Goal: Task Accomplishment & Management: Manage account settings

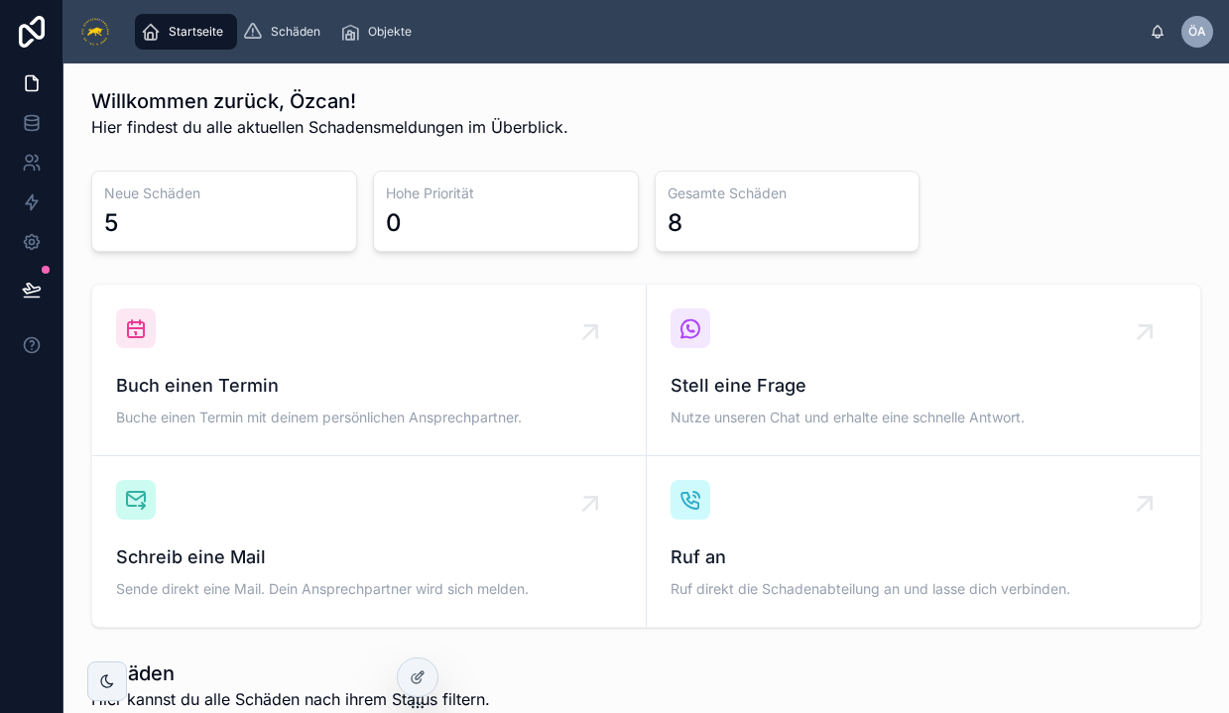
click at [197, 219] on div "5" at bounding box center [224, 223] width 240 height 32
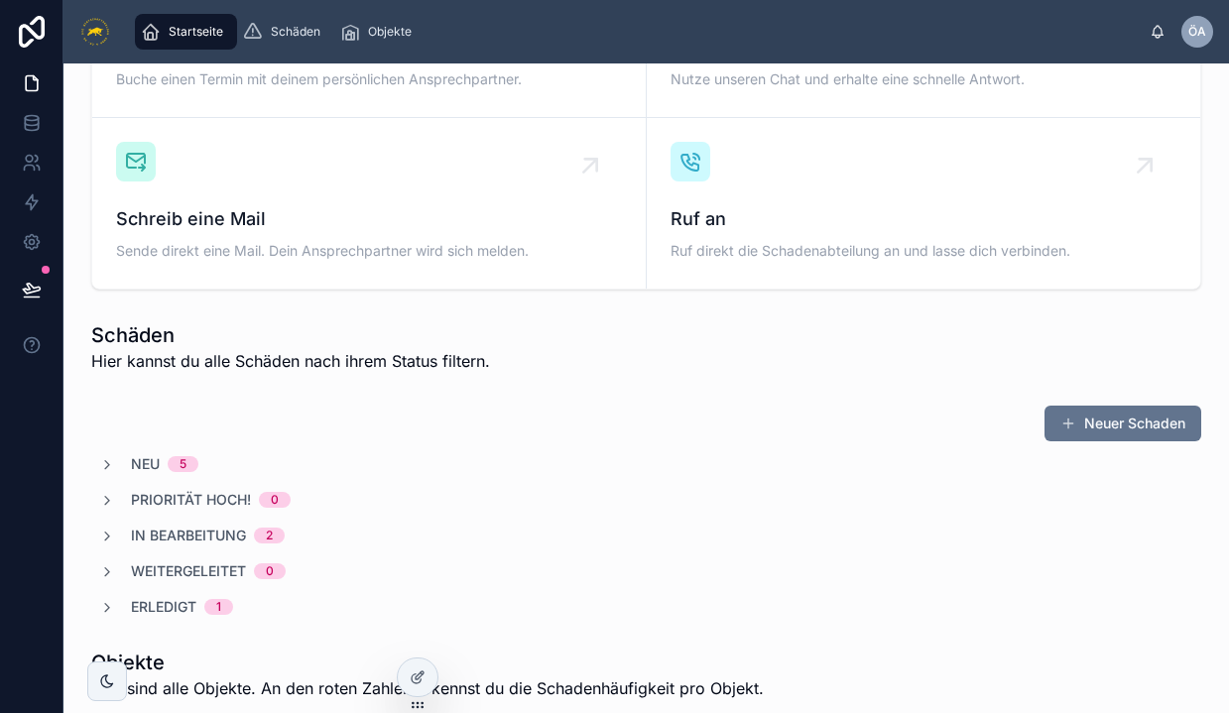
scroll to position [355, 0]
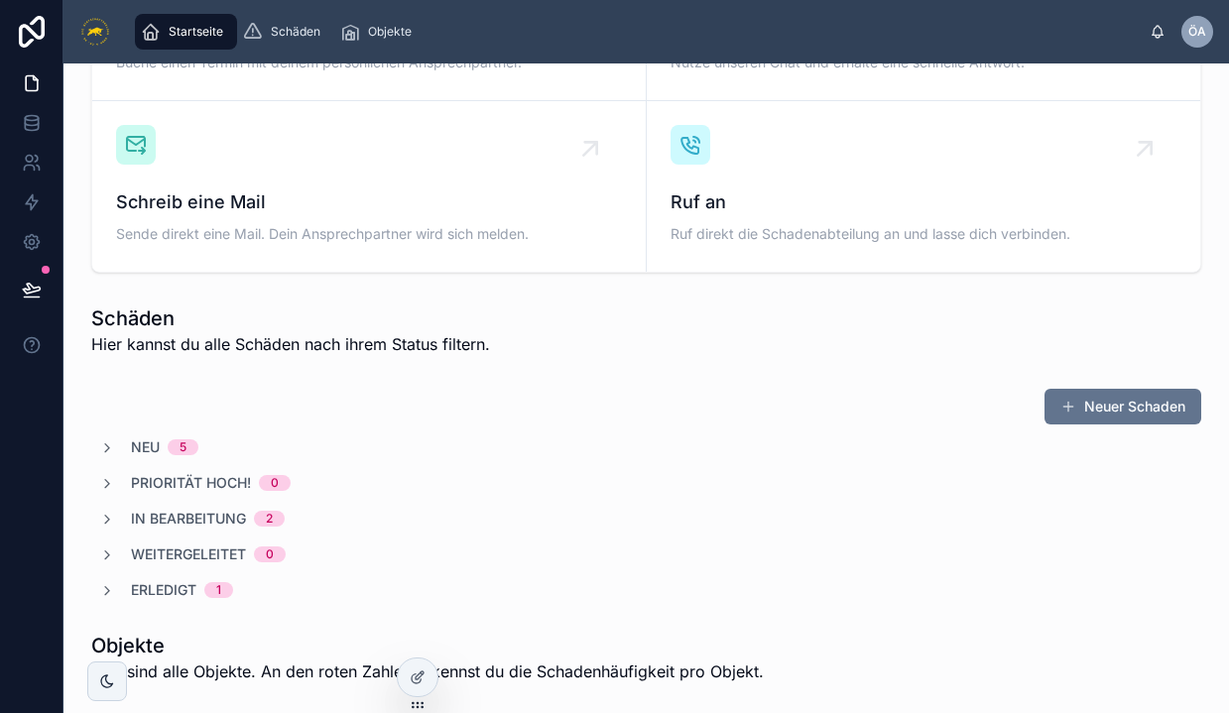
click at [137, 453] on span "Neu" at bounding box center [145, 448] width 29 height 20
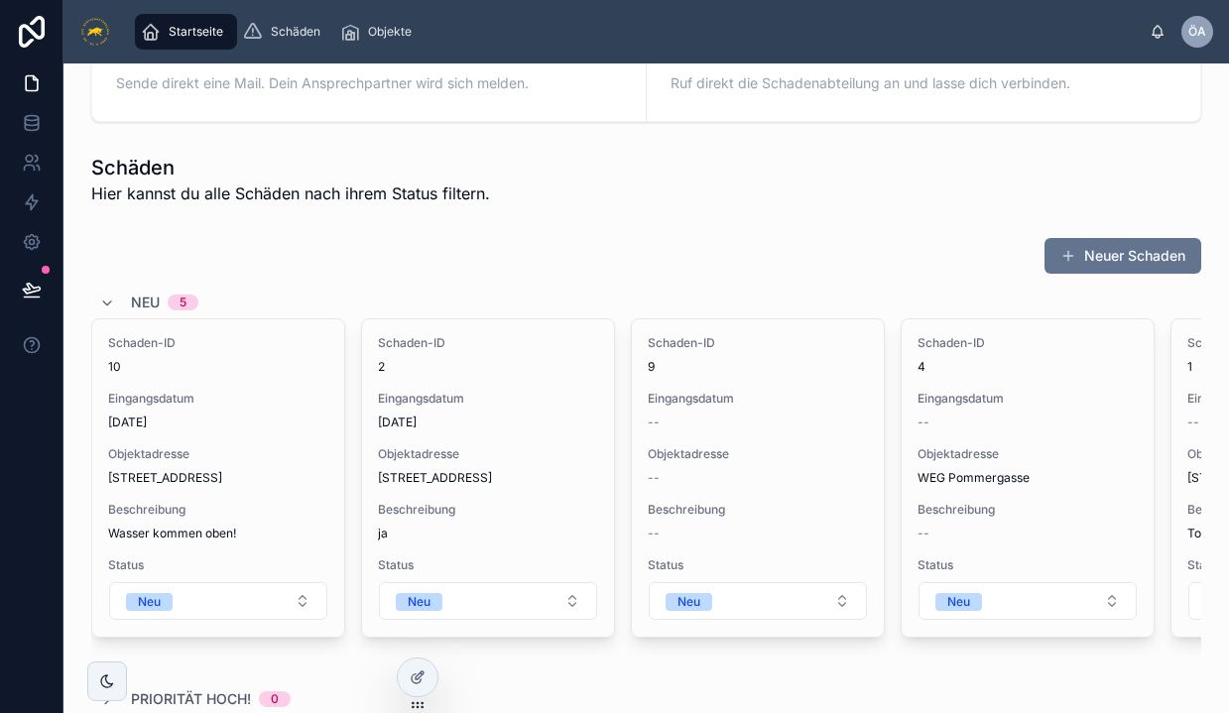
scroll to position [507, 0]
click at [572, 589] on button "Neu" at bounding box center [488, 600] width 218 height 38
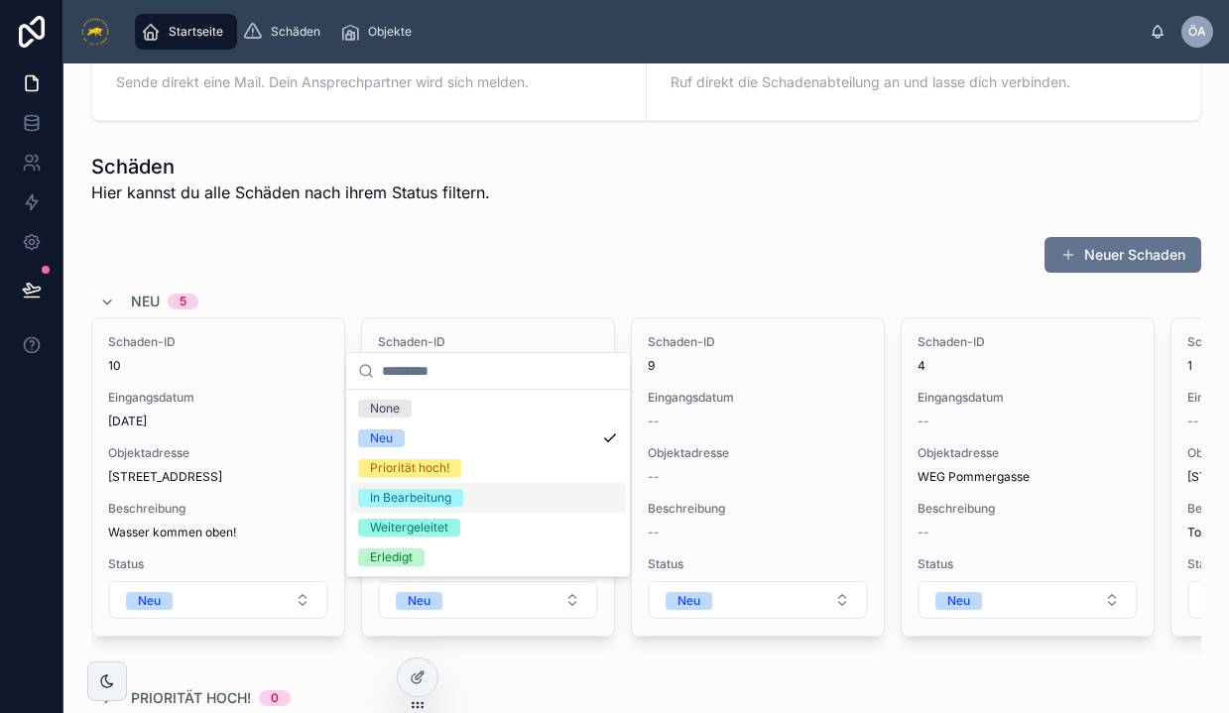
click at [442, 499] on div "In Bearbeitung" at bounding box center [410, 498] width 81 height 18
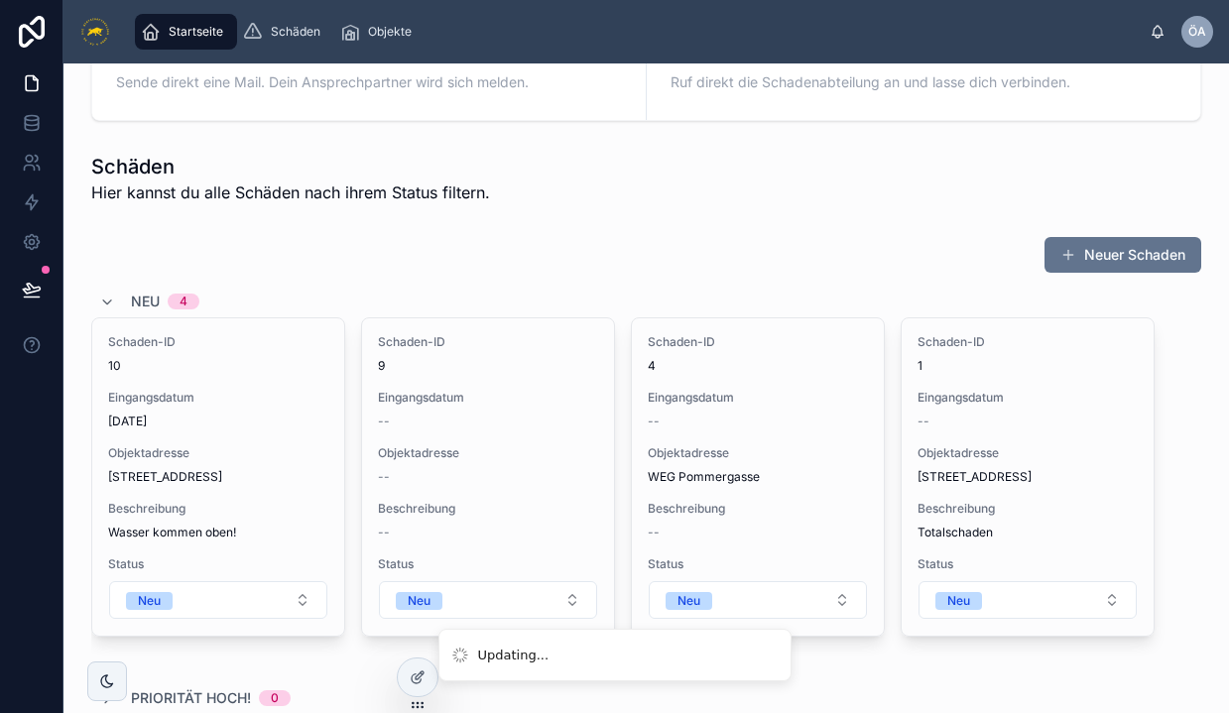
click at [745, 590] on button "Neu" at bounding box center [758, 600] width 218 height 38
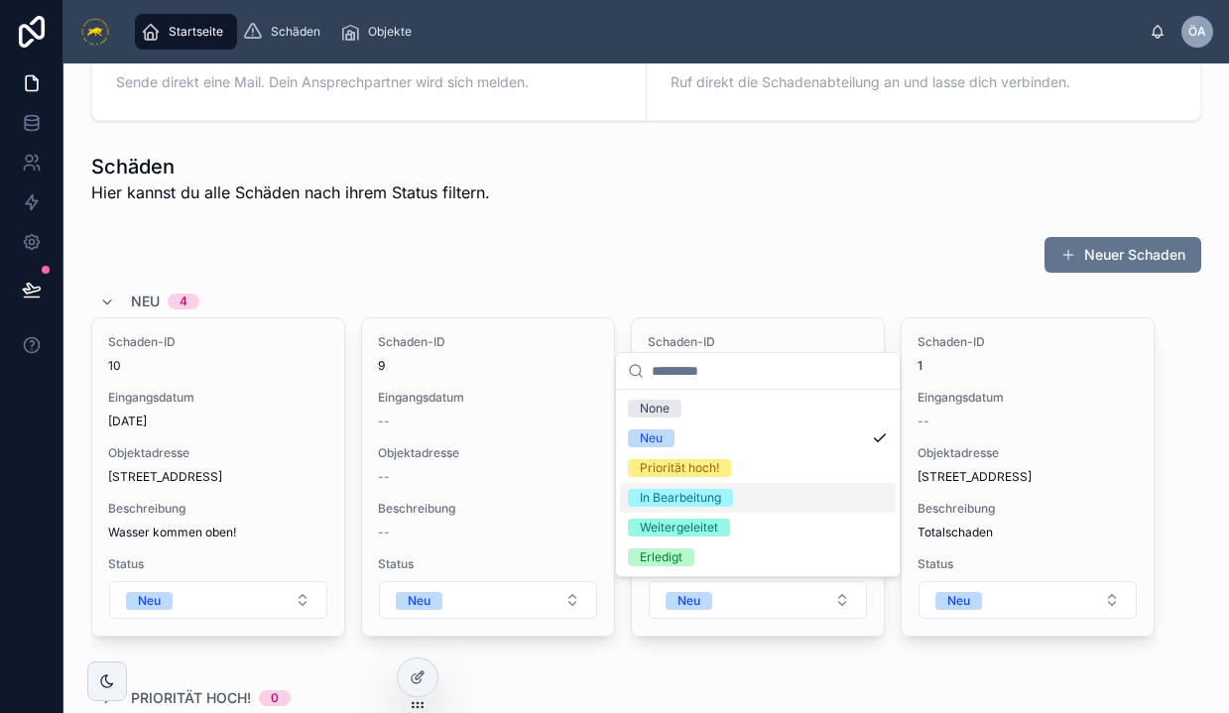
click at [714, 497] on div "In Bearbeitung" at bounding box center [680, 498] width 81 height 18
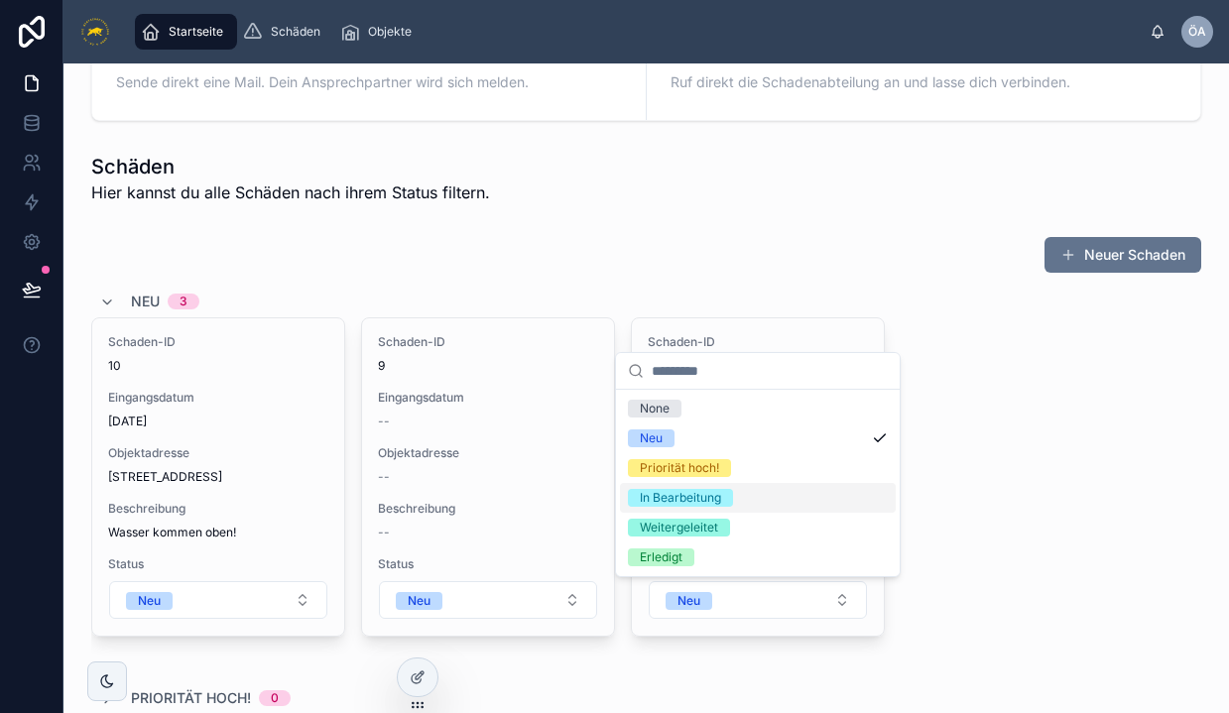
click at [712, 499] on div "In Bearbeitung" at bounding box center [680, 498] width 81 height 18
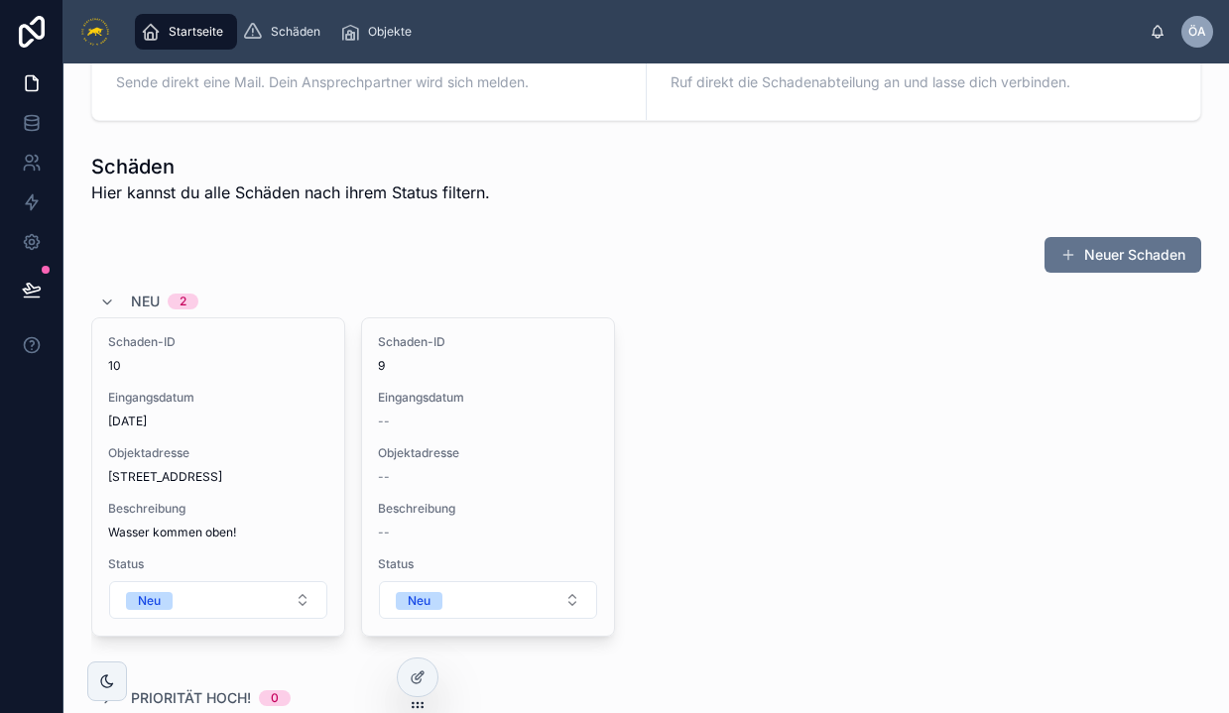
click at [444, 610] on div "Updating... Startseite Schäden Objekte ÖA Özcan Arslan Willkommen zurück, Özcan…" at bounding box center [614, 356] width 1229 height 713
click at [443, 598] on span "Neu" at bounding box center [419, 601] width 47 height 18
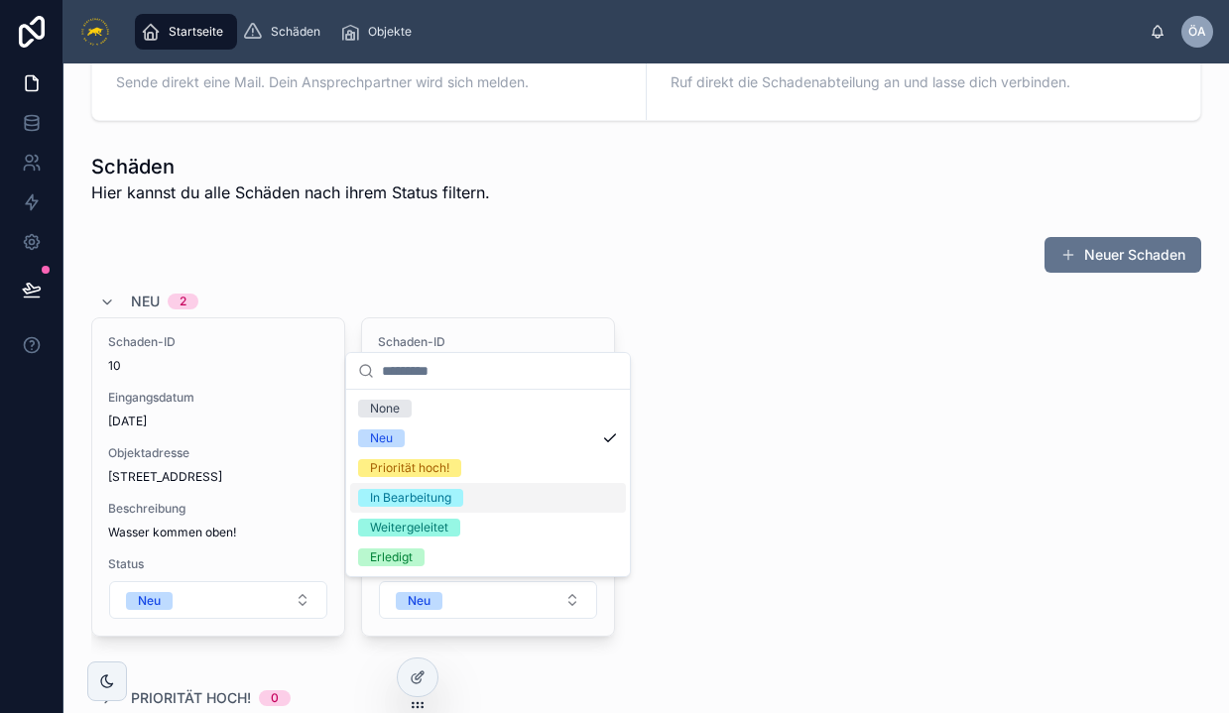
click at [421, 500] on div "In Bearbeitung" at bounding box center [410, 498] width 81 height 18
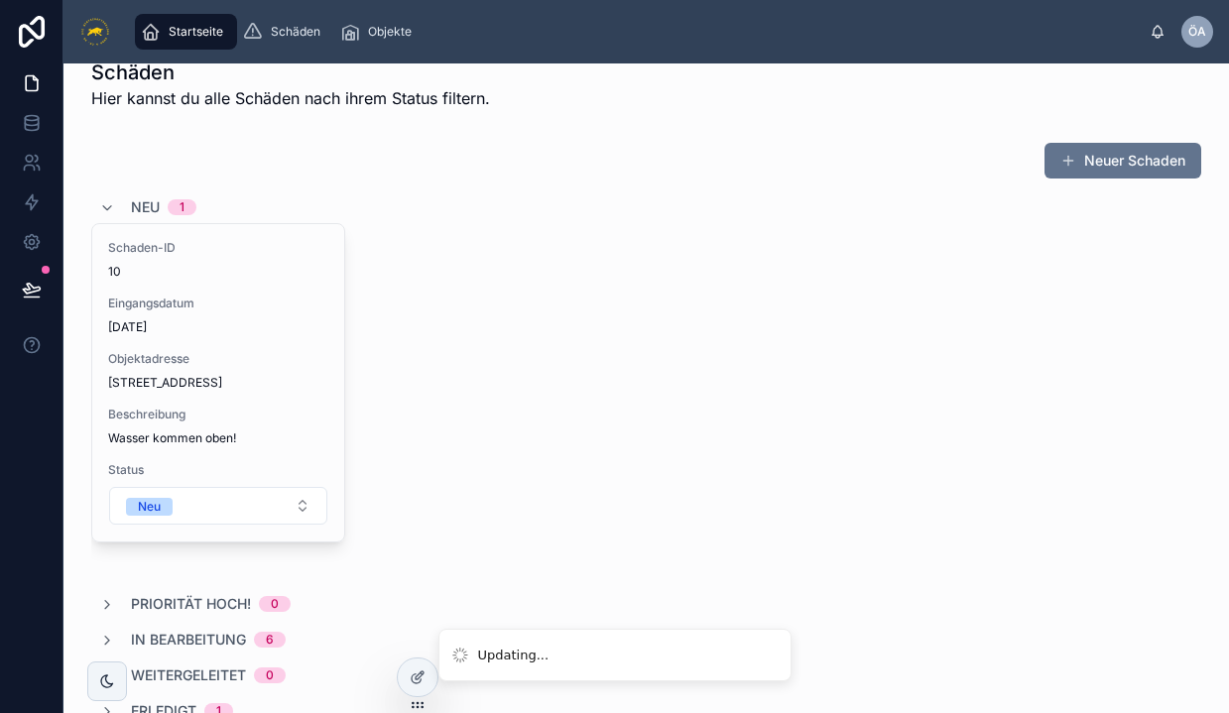
scroll to position [605, 0]
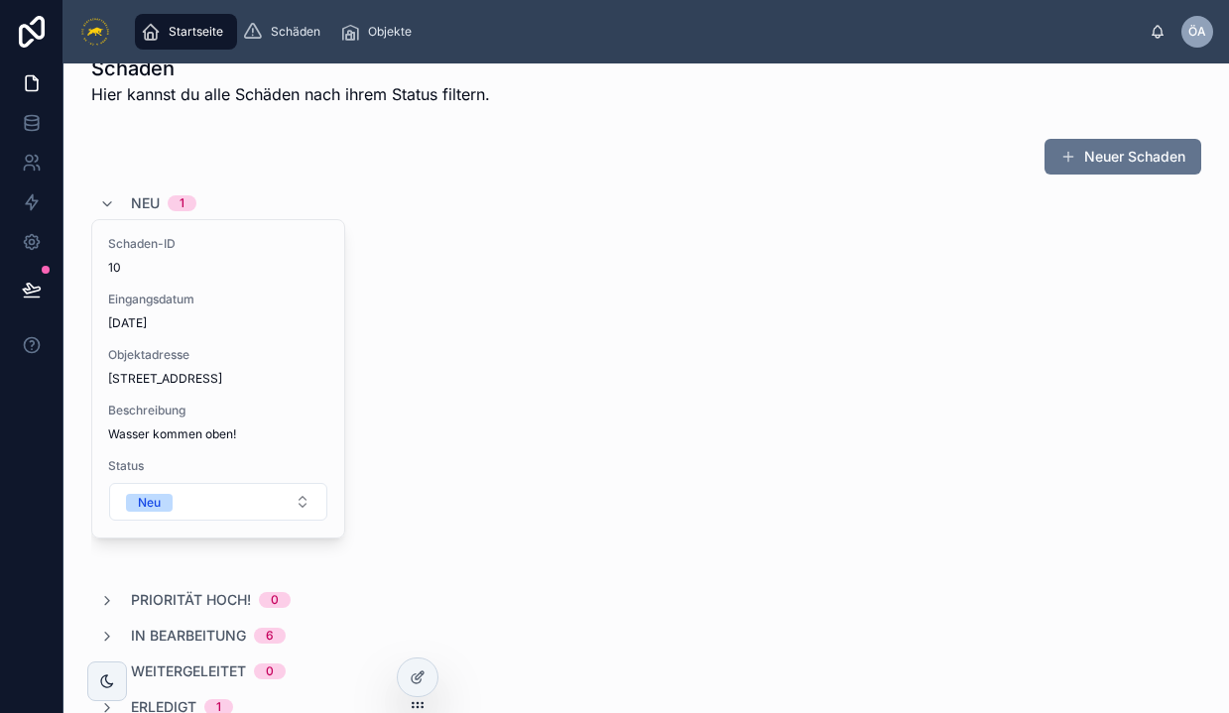
click at [0, 0] on span "Details anzeigen" at bounding box center [0, 0] width 0 height 0
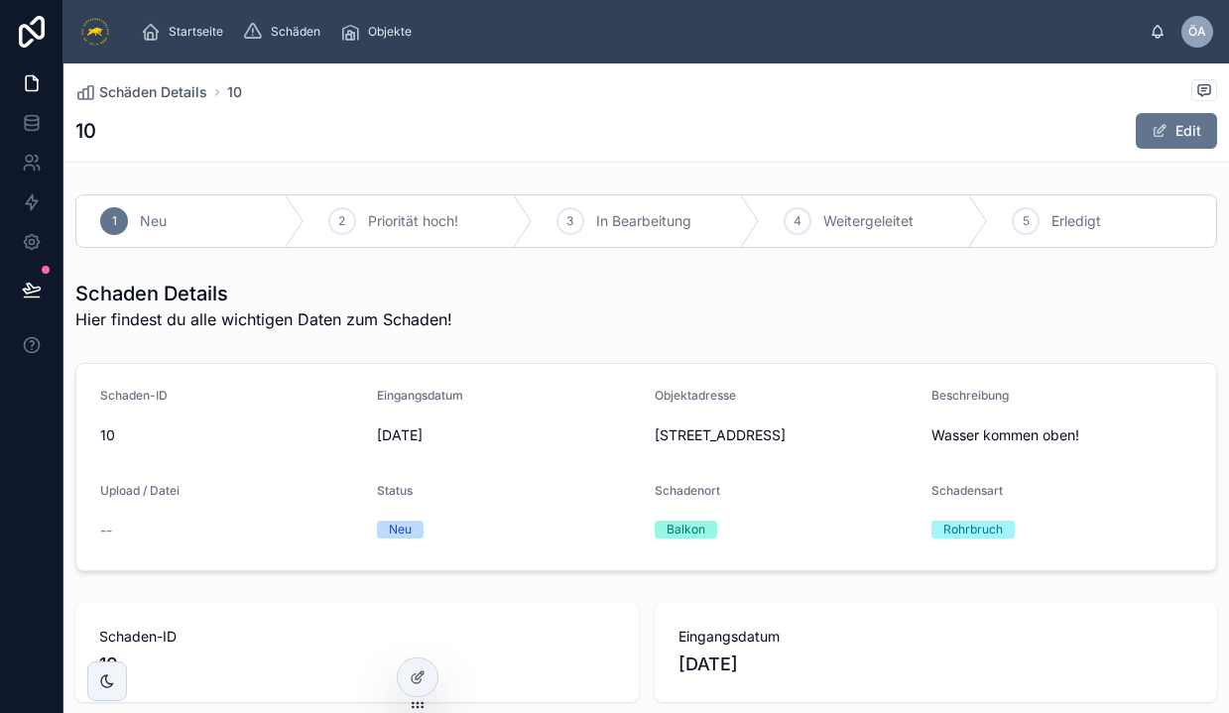
click at [146, 88] on span "Schäden Details" at bounding box center [153, 92] width 108 height 20
click at [211, 33] on span "Startseite" at bounding box center [196, 32] width 55 height 16
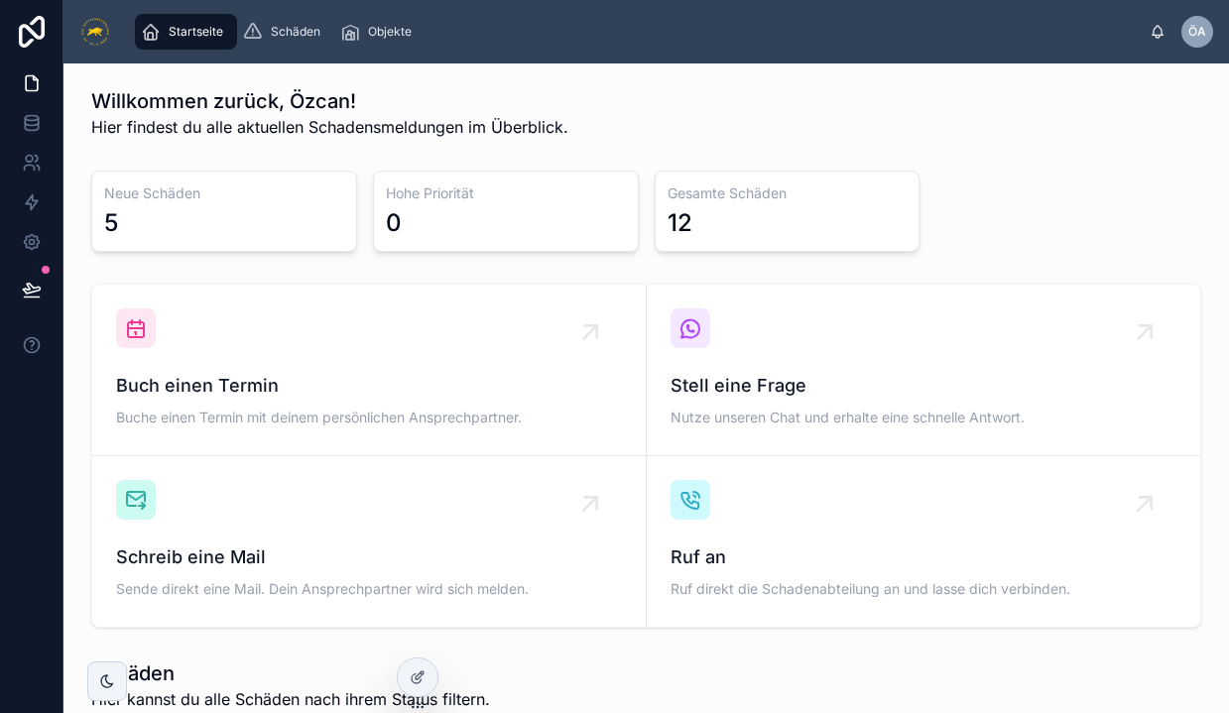
click at [204, 214] on div "5" at bounding box center [224, 223] width 240 height 32
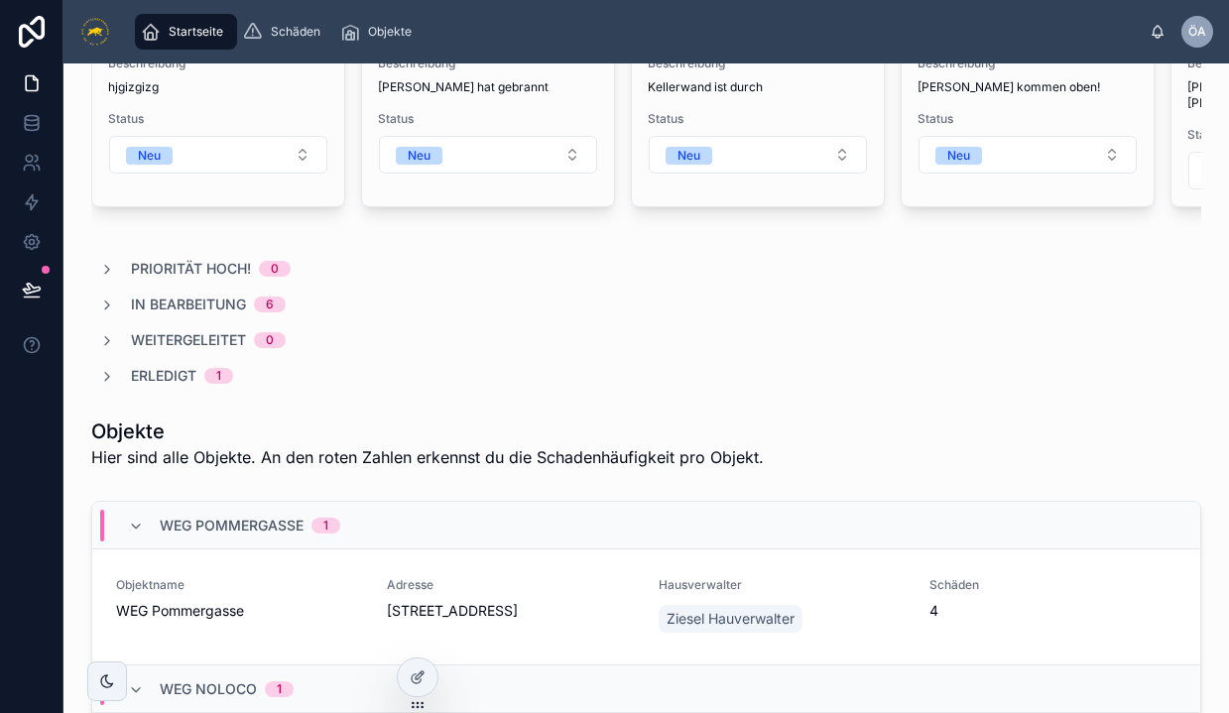
scroll to position [858, 0]
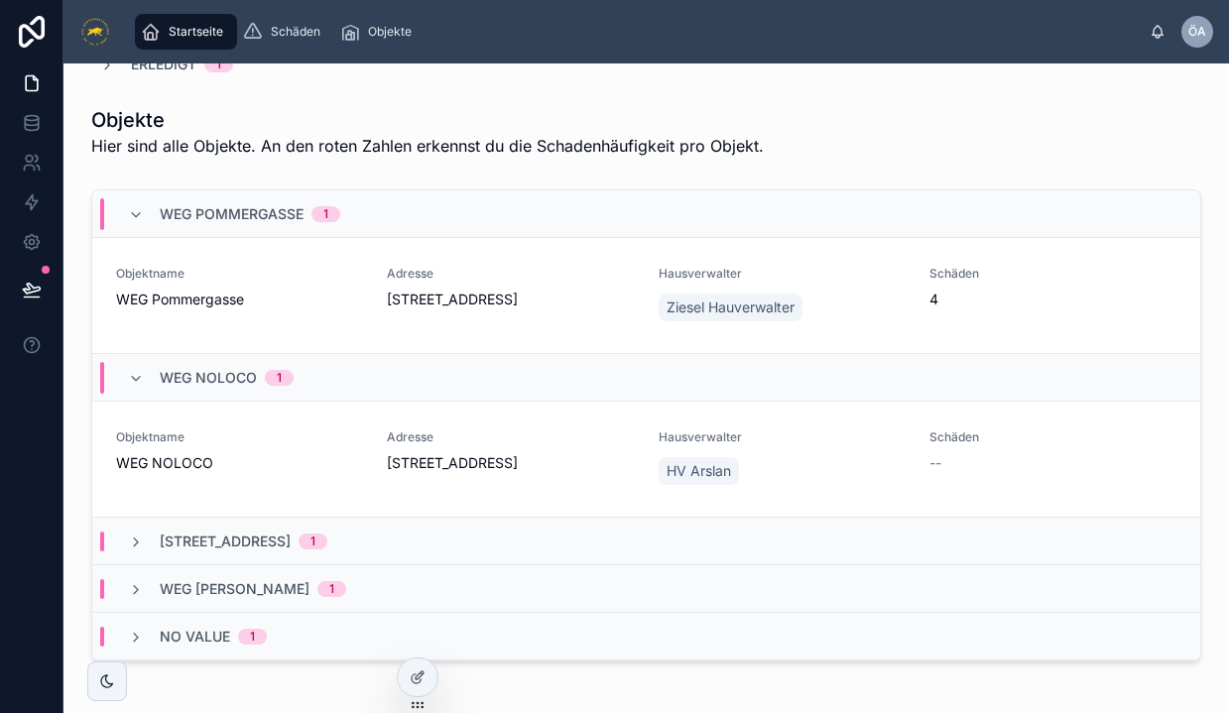
click at [138, 371] on icon at bounding box center [136, 379] width 16 height 16
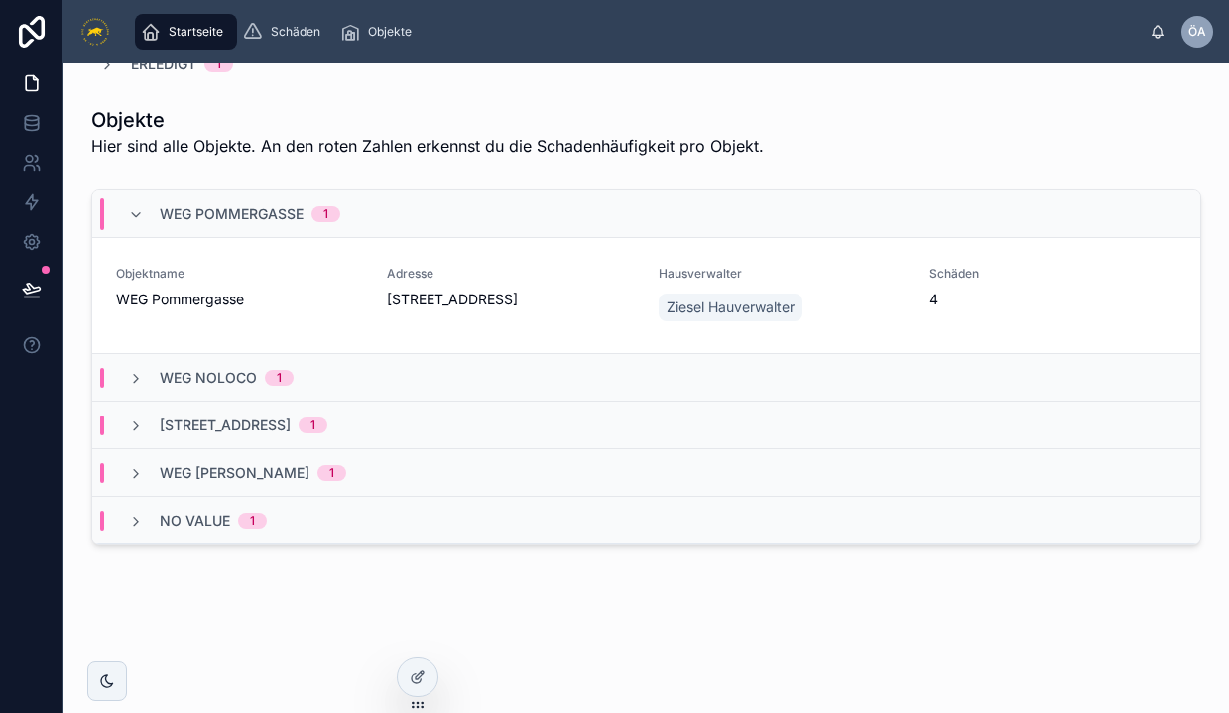
scroll to position [1255, 0]
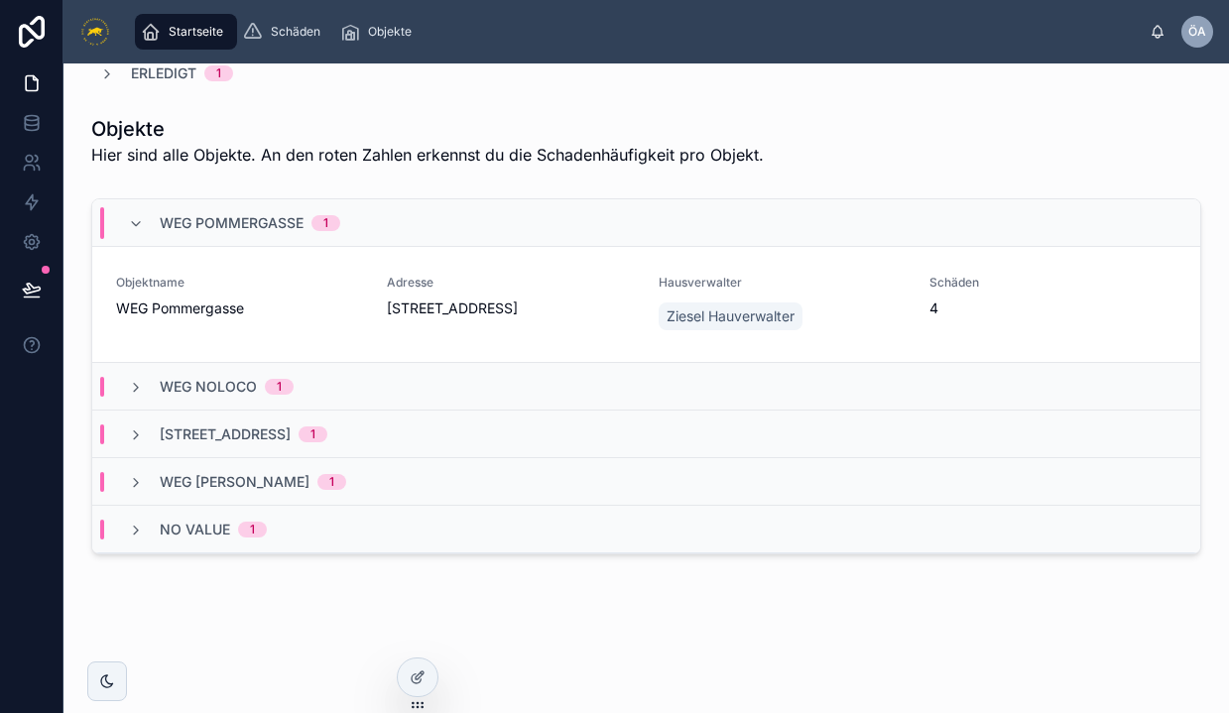
click at [143, 215] on span at bounding box center [136, 223] width 16 height 16
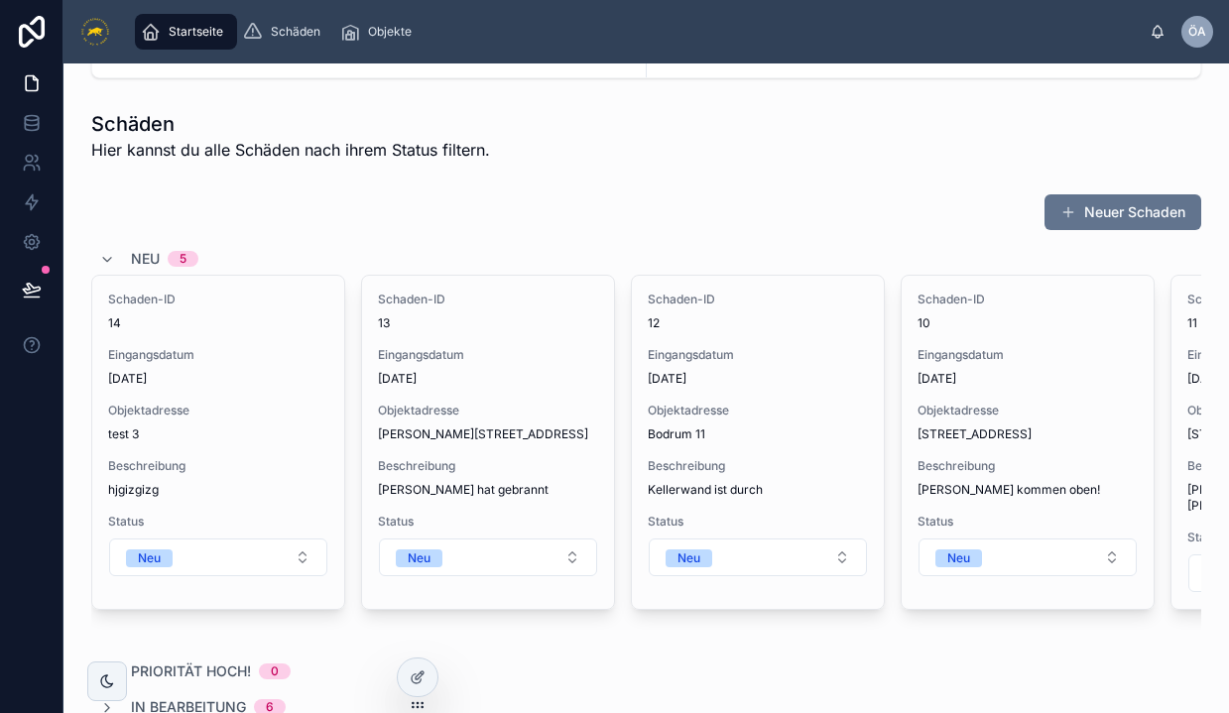
scroll to position [542, 0]
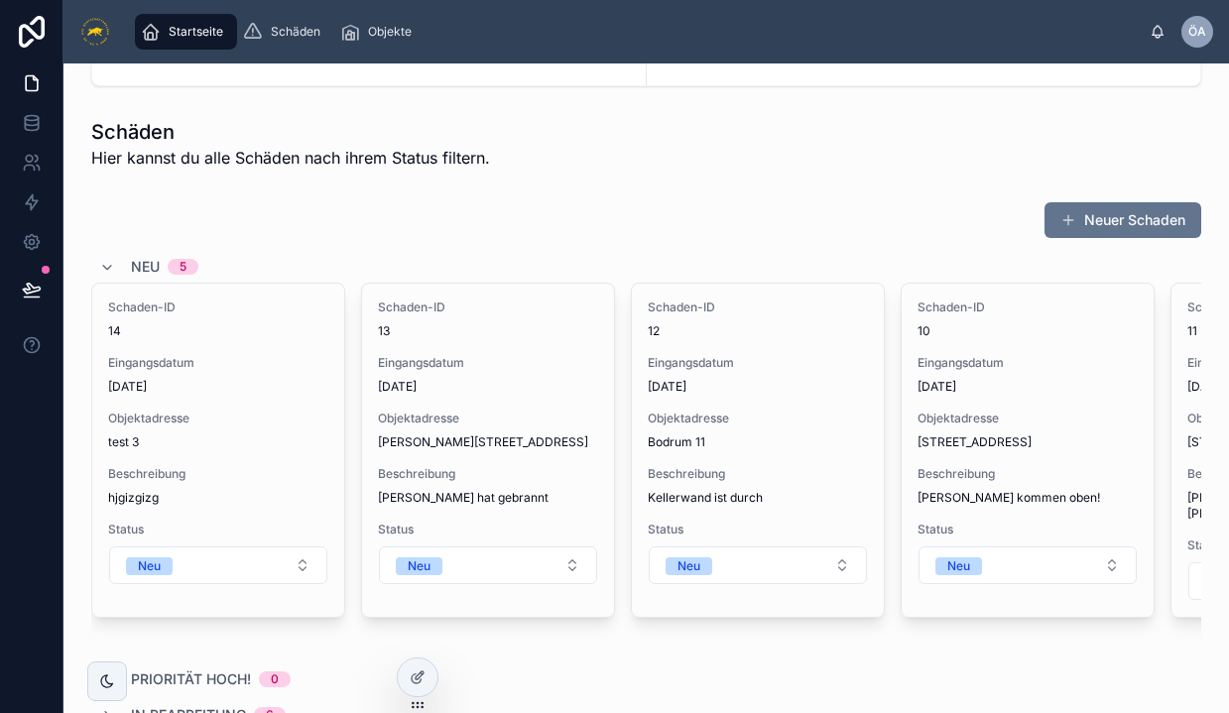
click at [104, 259] on span at bounding box center [107, 267] width 16 height 16
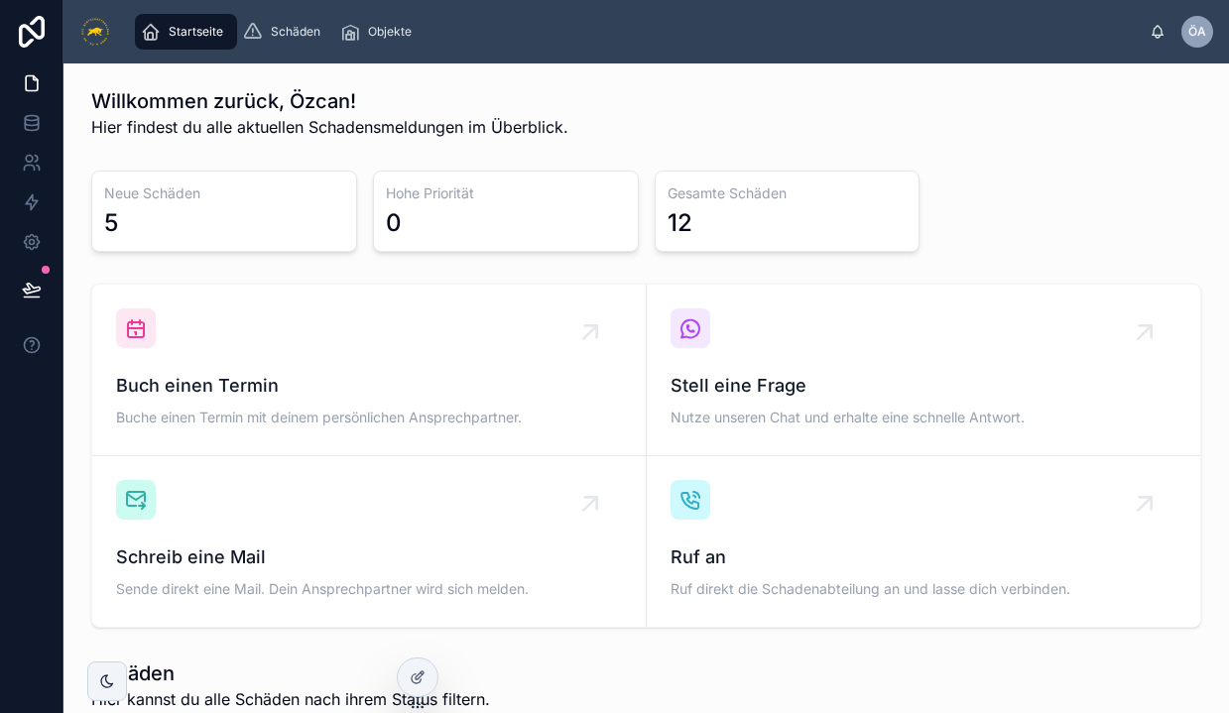
scroll to position [0, 0]
click at [293, 21] on div "Schäden" at bounding box center [285, 32] width 85 height 32
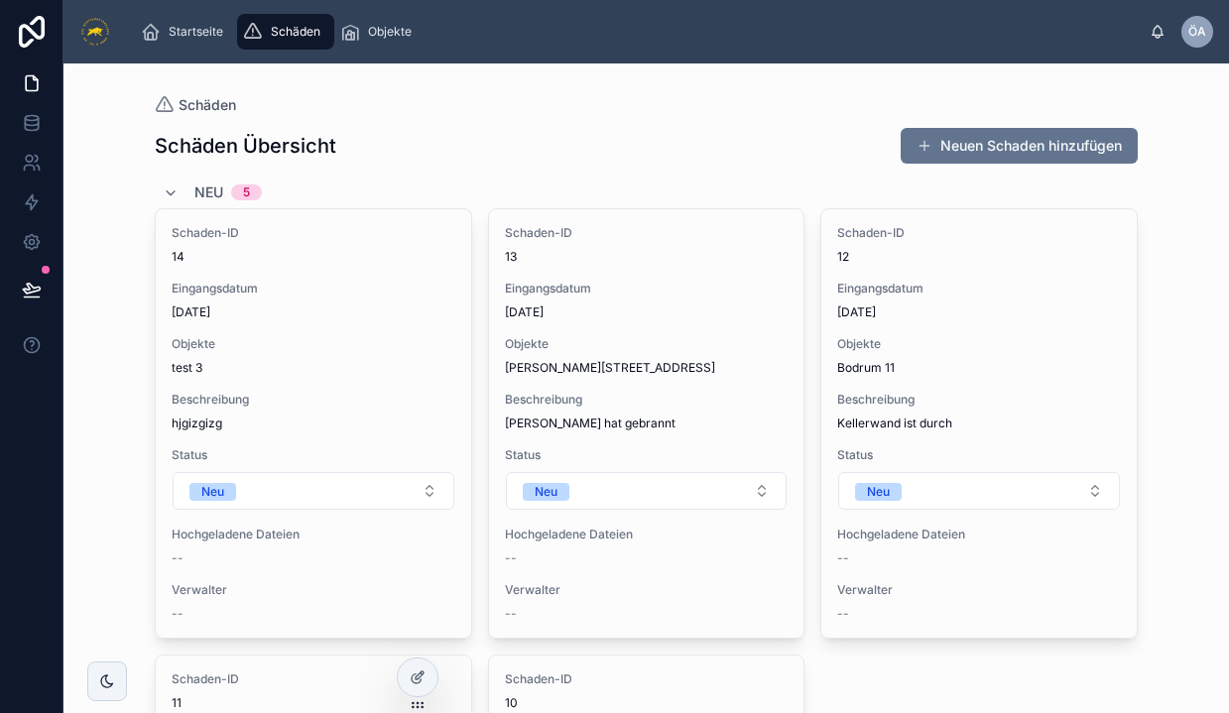
click at [402, 36] on span "Objekte" at bounding box center [390, 32] width 44 height 16
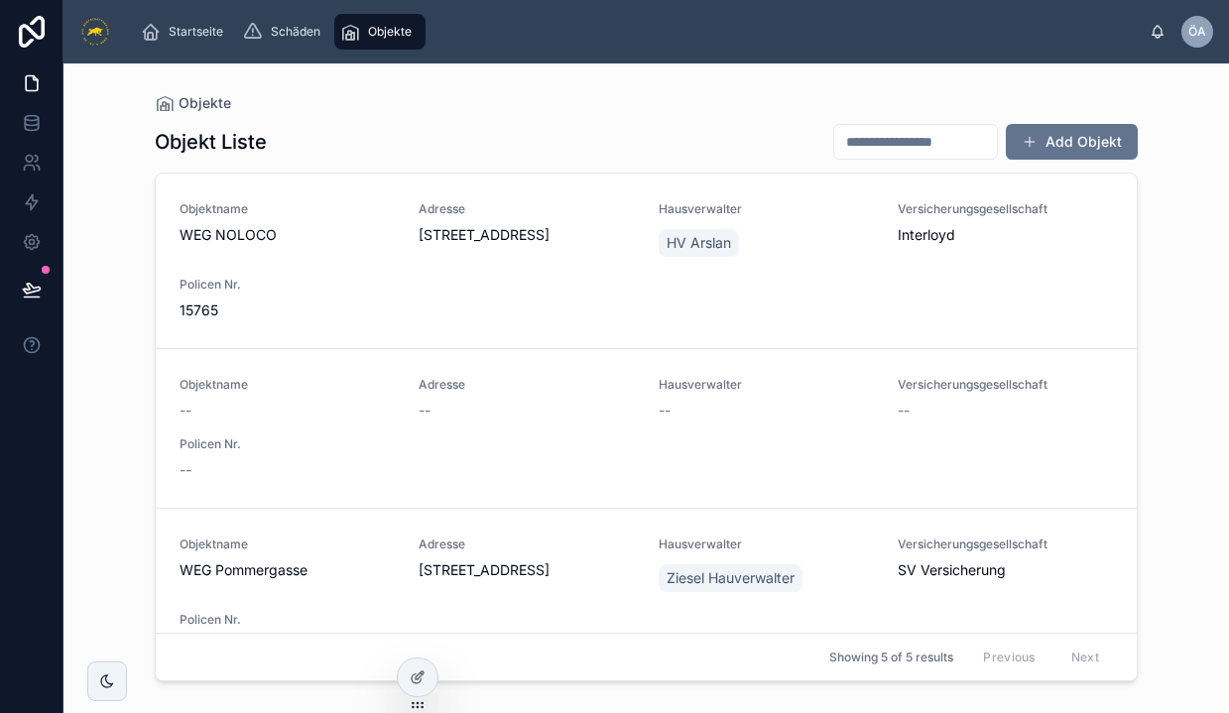
click at [176, 101] on link "Objekte" at bounding box center [193, 103] width 76 height 20
click at [160, 101] on icon at bounding box center [165, 103] width 20 height 20
click at [173, 35] on span "Startseite" at bounding box center [196, 32] width 55 height 16
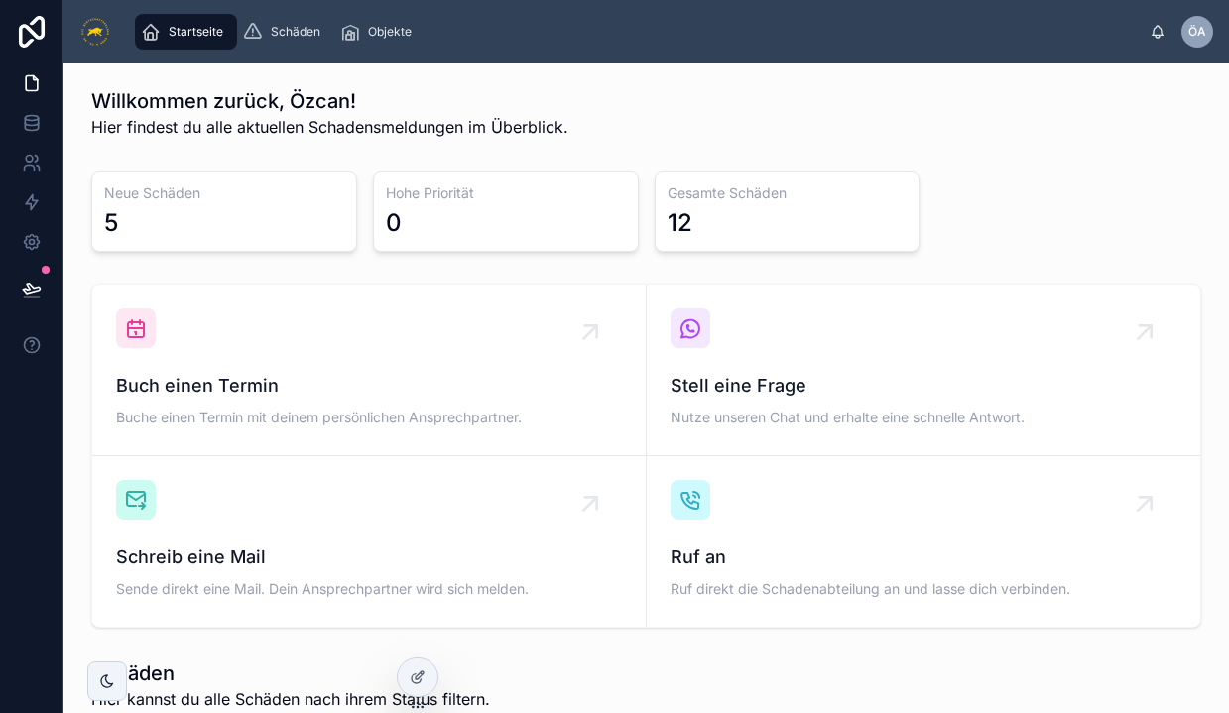
click at [134, 218] on div "5" at bounding box center [224, 223] width 240 height 32
click at [444, 227] on div "0" at bounding box center [506, 223] width 240 height 32
click at [1053, 0] on div "Startseite Schäden Objekte ÖA Özcan Arslan" at bounding box center [646, 31] width 1166 height 63
click at [28, 252] on link at bounding box center [31, 242] width 63 height 40
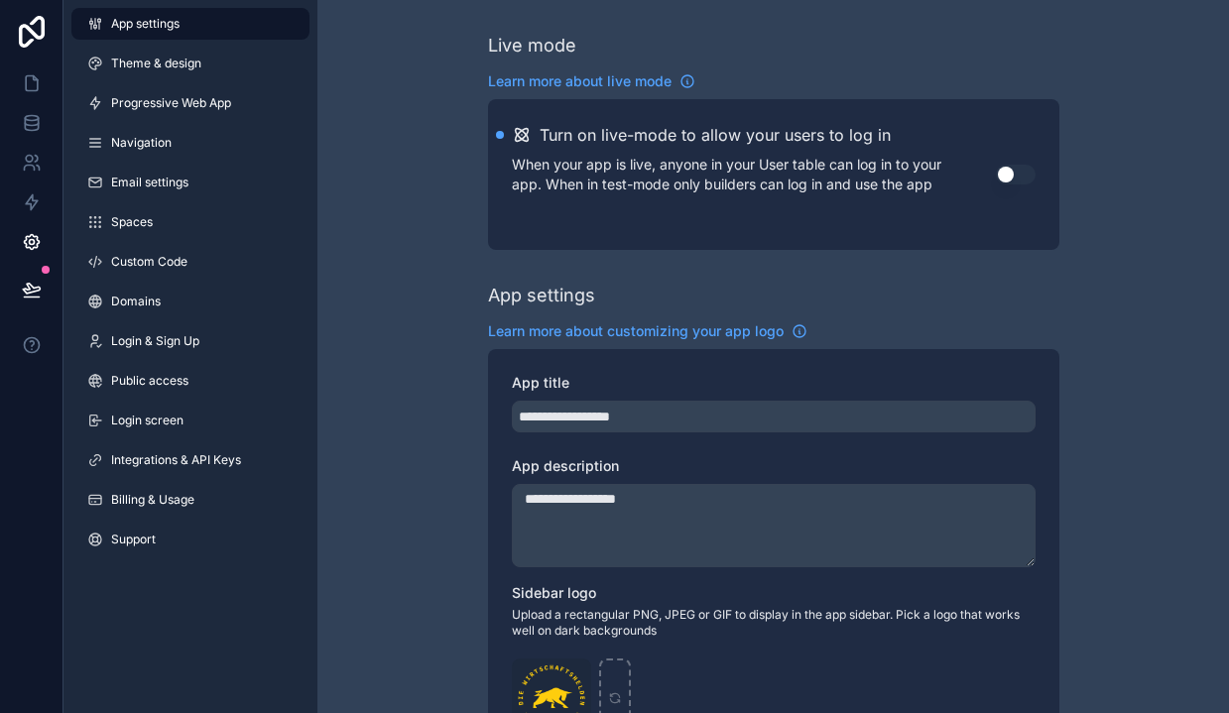
click at [140, 73] on link "Theme & design" at bounding box center [190, 64] width 238 height 32
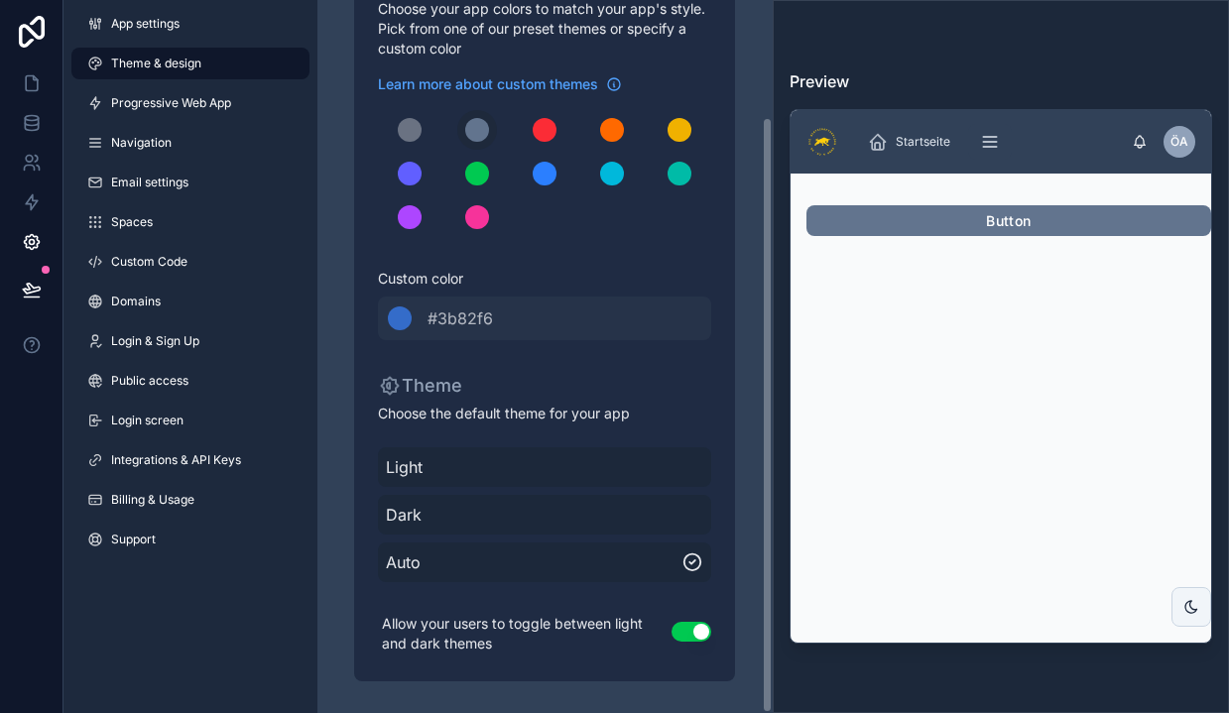
scroll to position [140, 0]
click at [183, 92] on link "Progressive Web App" at bounding box center [190, 103] width 238 height 32
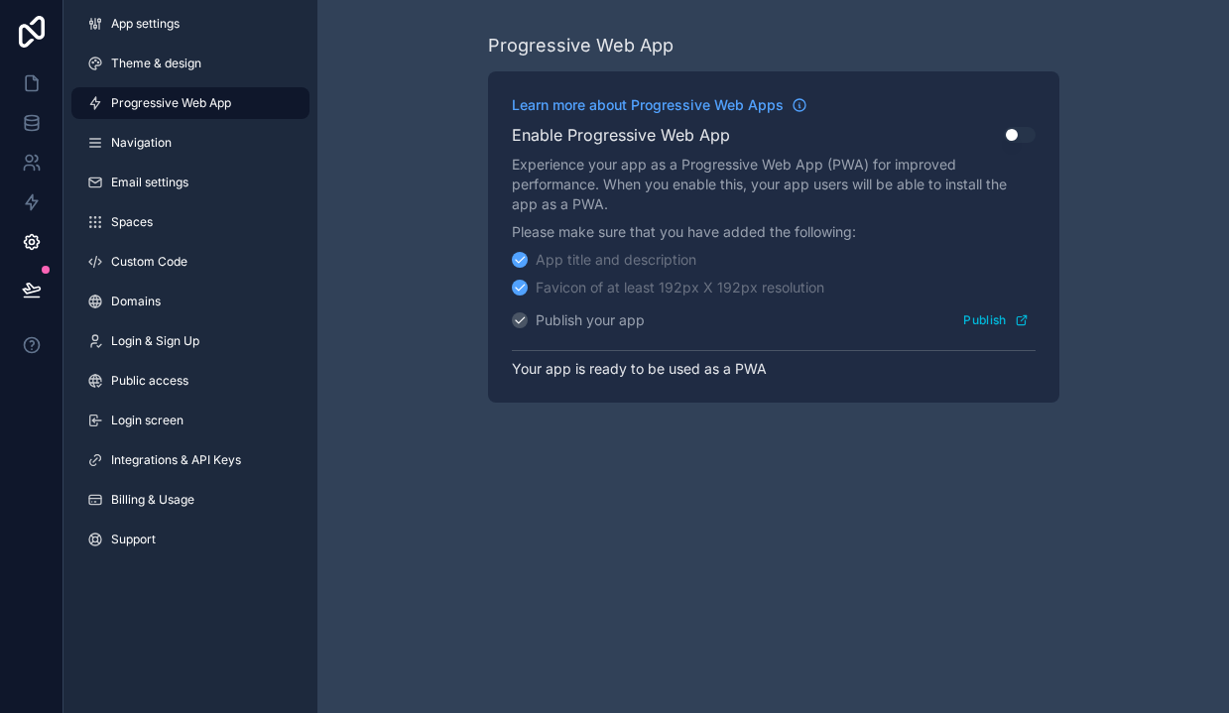
click at [195, 151] on link "Navigation" at bounding box center [190, 143] width 238 height 32
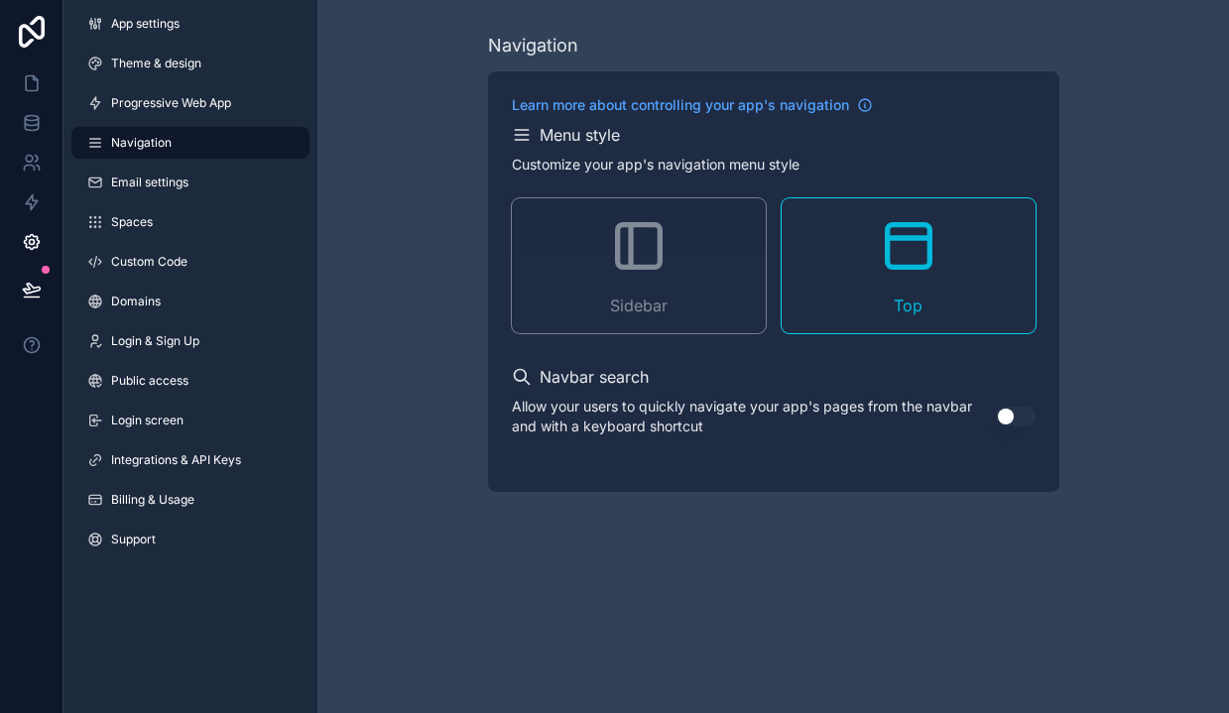
click at [164, 192] on link "Email settings" at bounding box center [190, 183] width 238 height 32
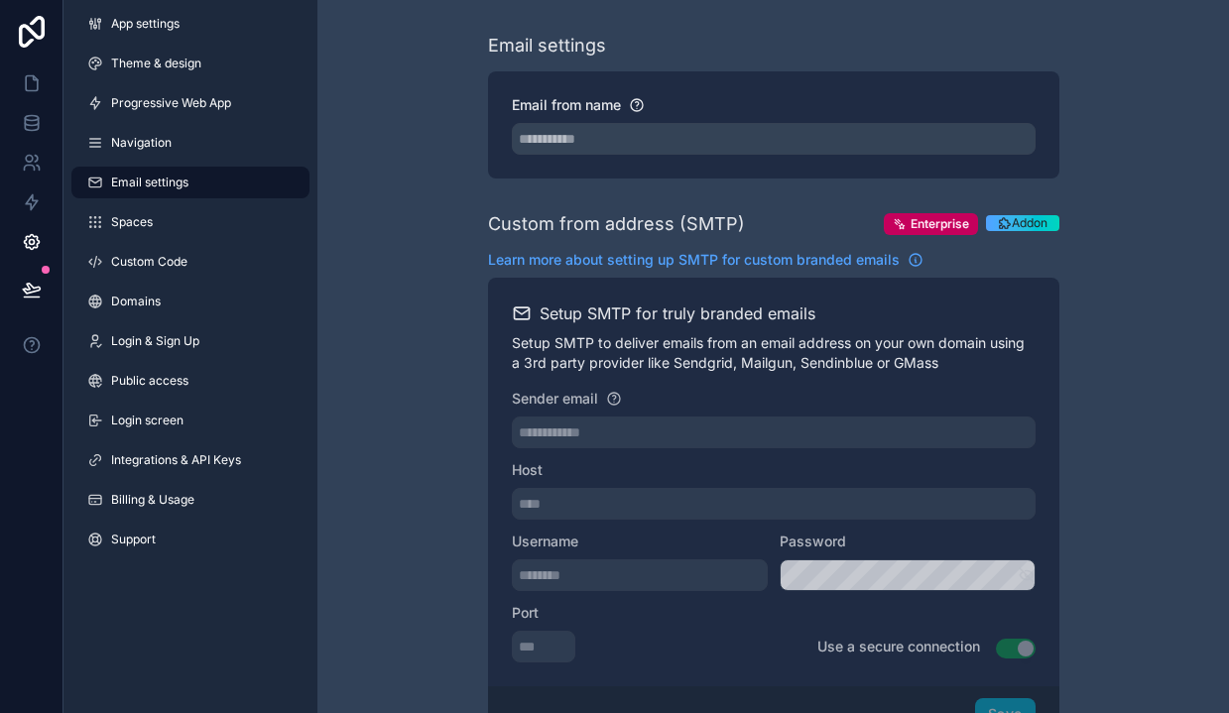
click at [154, 213] on link "Spaces" at bounding box center [190, 222] width 238 height 32
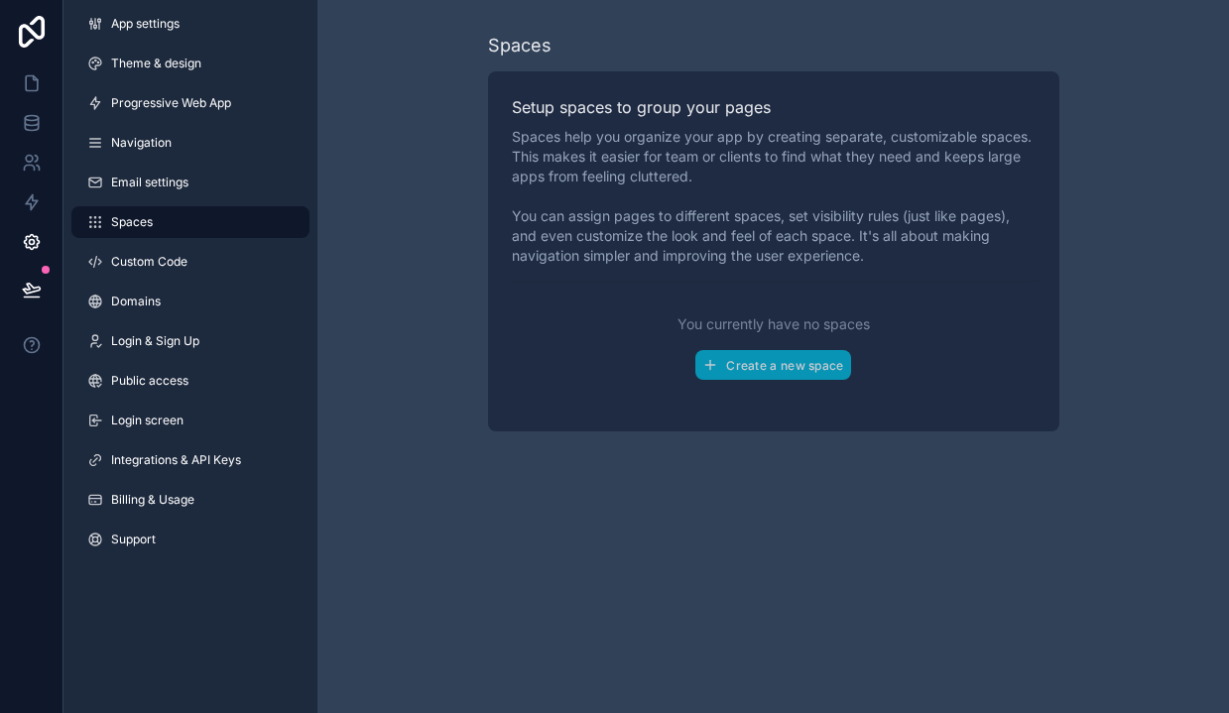
click at [148, 258] on span "Custom Code" at bounding box center [149, 262] width 76 height 16
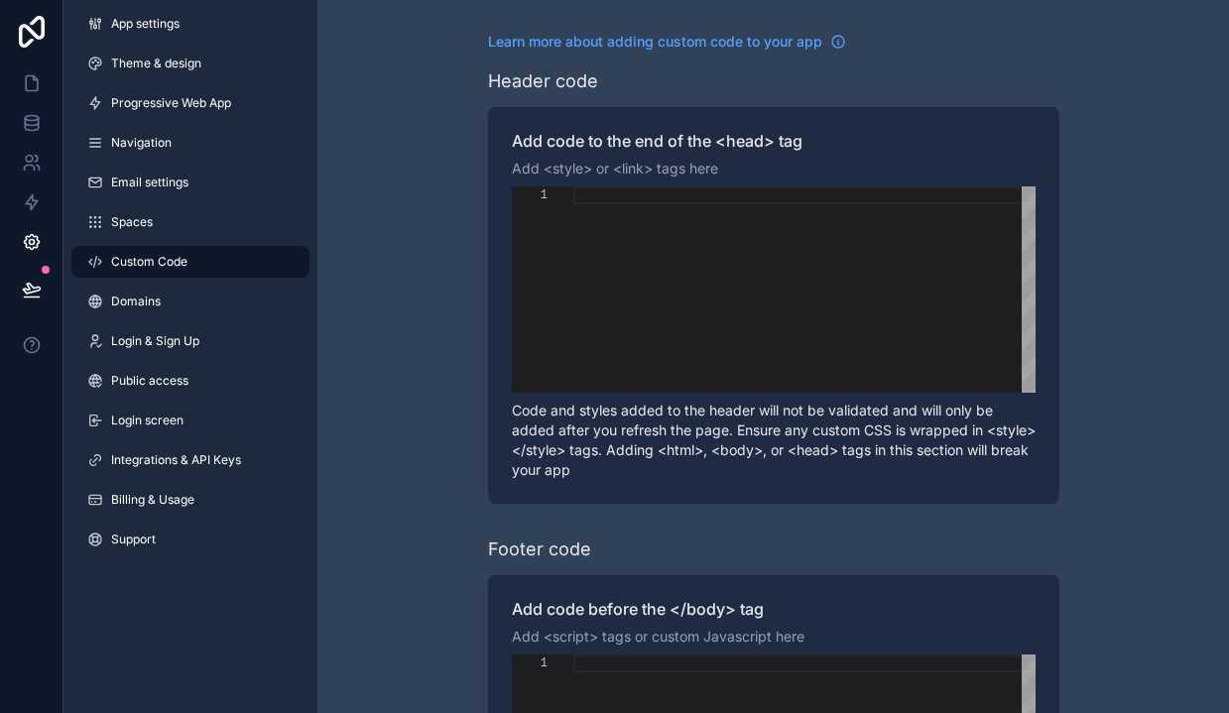
click at [134, 294] on span "Domains" at bounding box center [136, 302] width 50 height 16
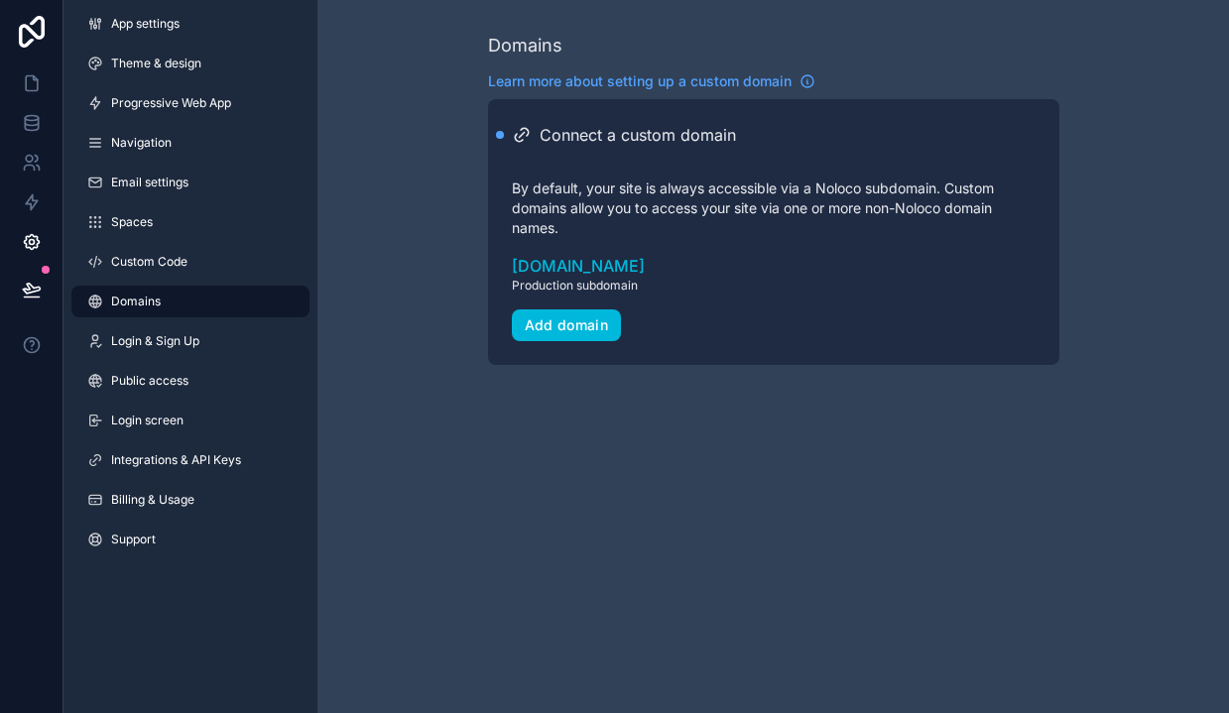
click at [209, 346] on link "Login & Sign Up" at bounding box center [190, 341] width 238 height 32
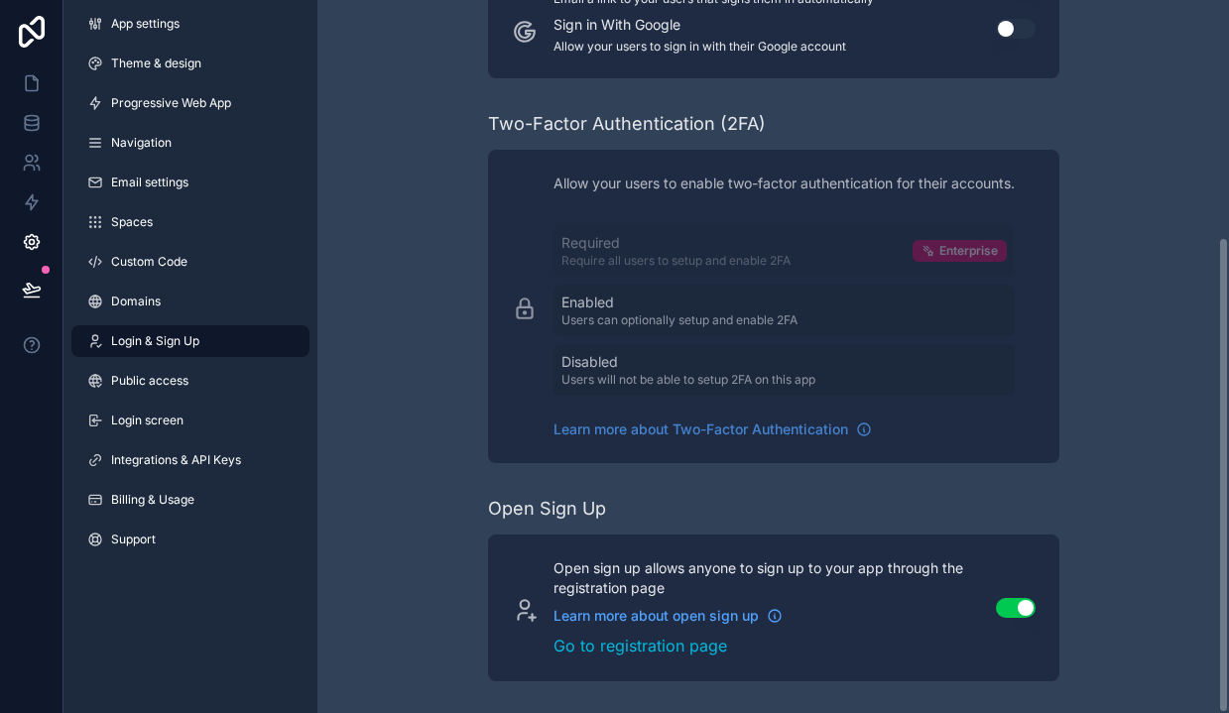
scroll to position [354, 0]
click at [167, 375] on span "Public access" at bounding box center [149, 381] width 77 height 16
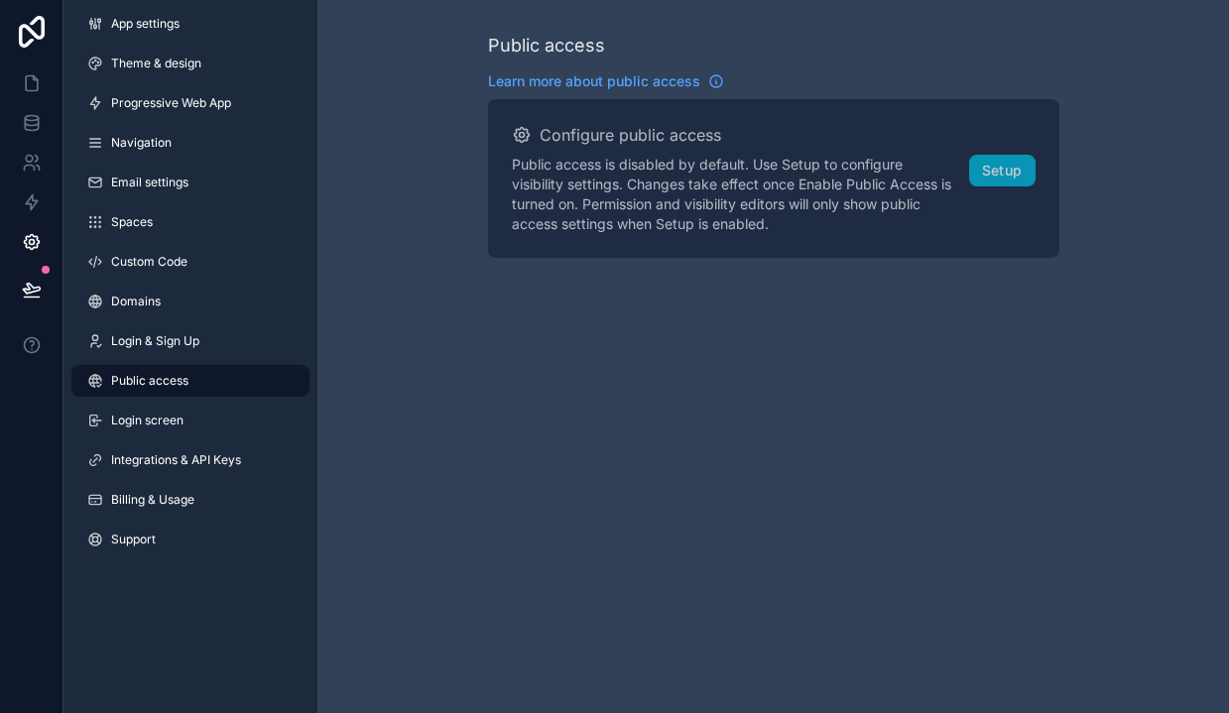
click at [138, 410] on link "Login screen" at bounding box center [190, 421] width 238 height 32
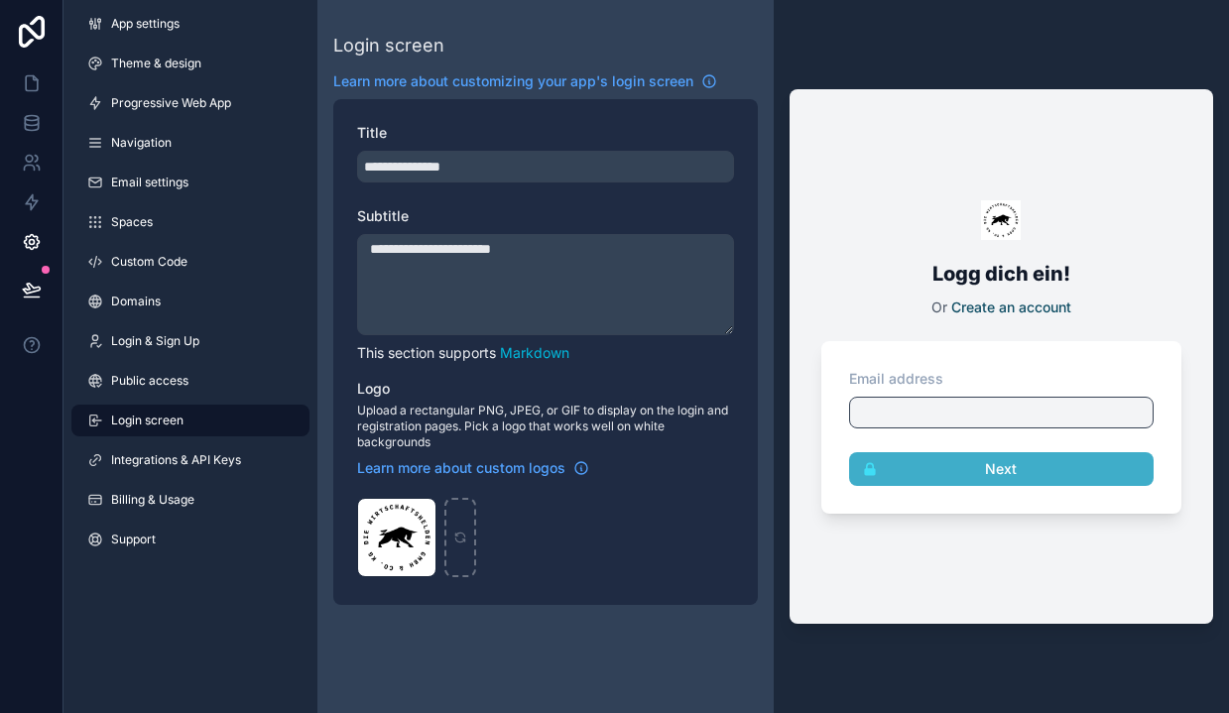
click at [118, 464] on span "Integrations & API Keys" at bounding box center [176, 460] width 130 height 16
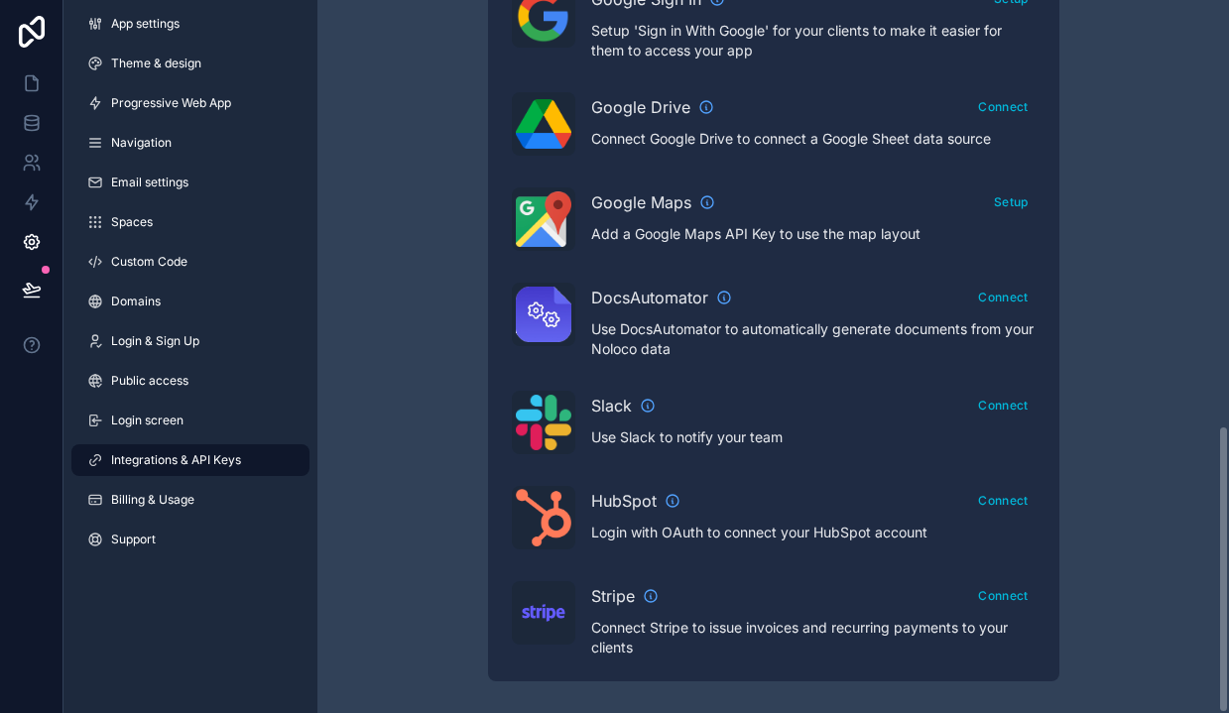
scroll to position [1055, 0]
click at [169, 509] on link "Billing & Usage" at bounding box center [190, 500] width 238 height 32
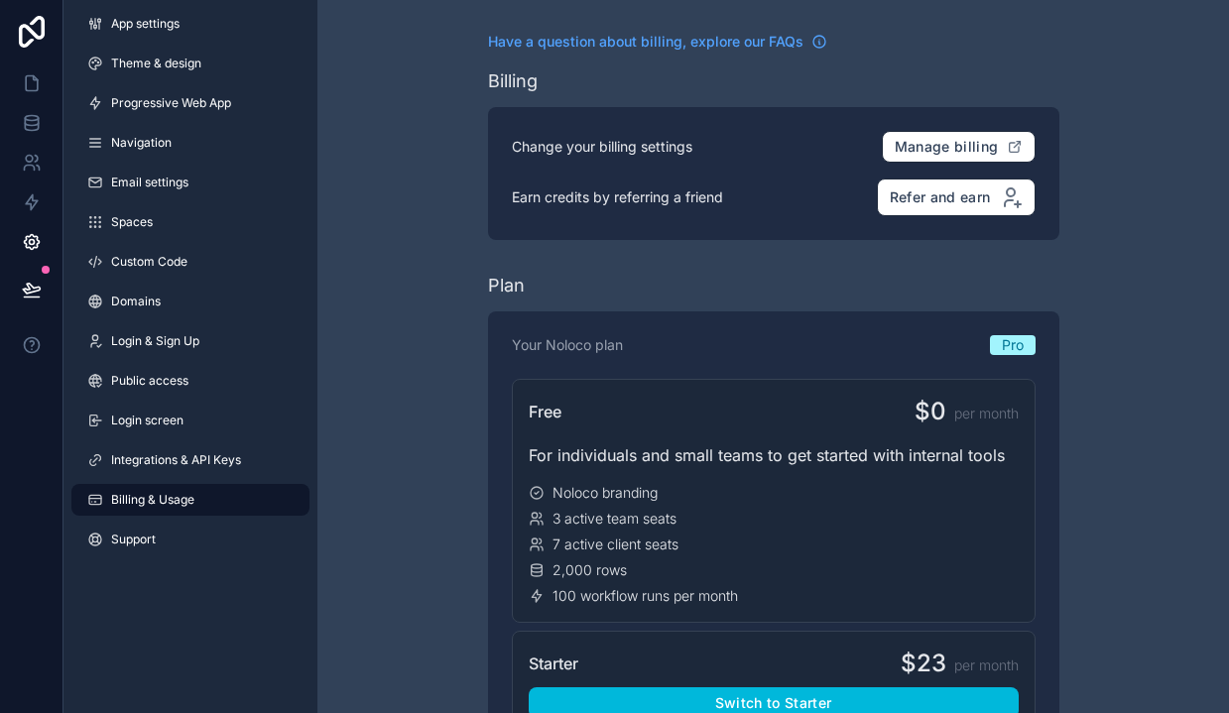
click at [174, 459] on span "Integrations & API Keys" at bounding box center [176, 460] width 130 height 16
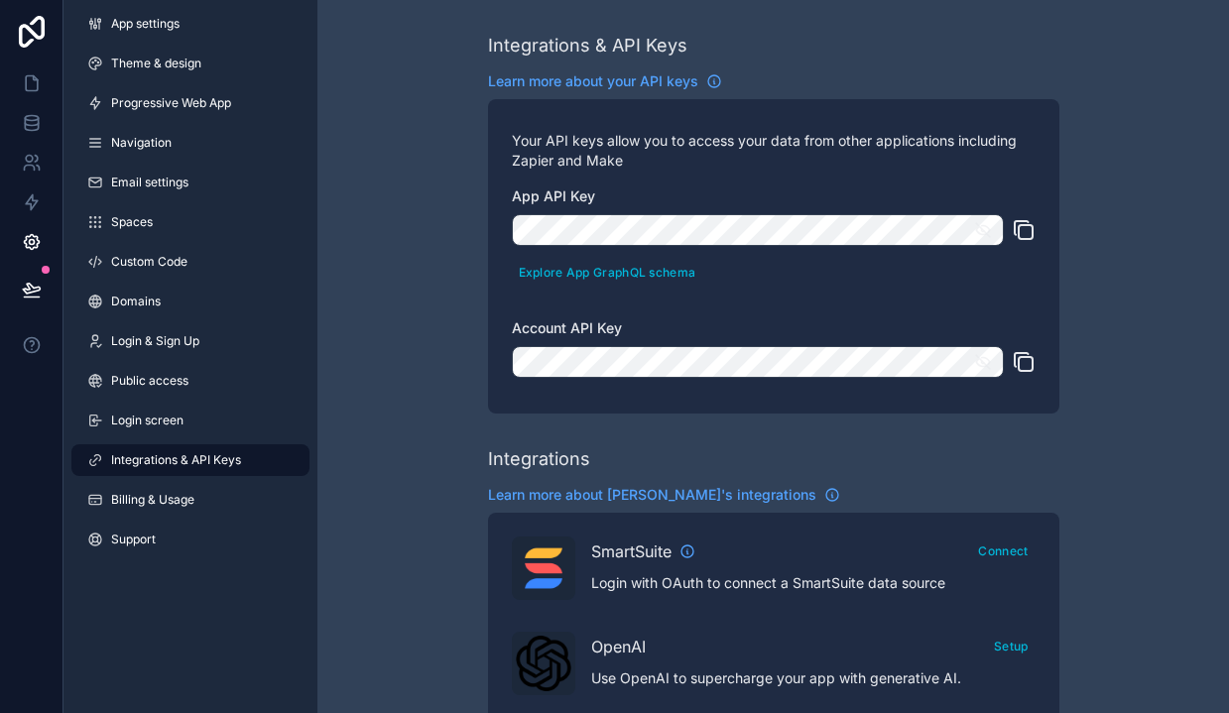
click at [128, 384] on span "Public access" at bounding box center [149, 381] width 77 height 16
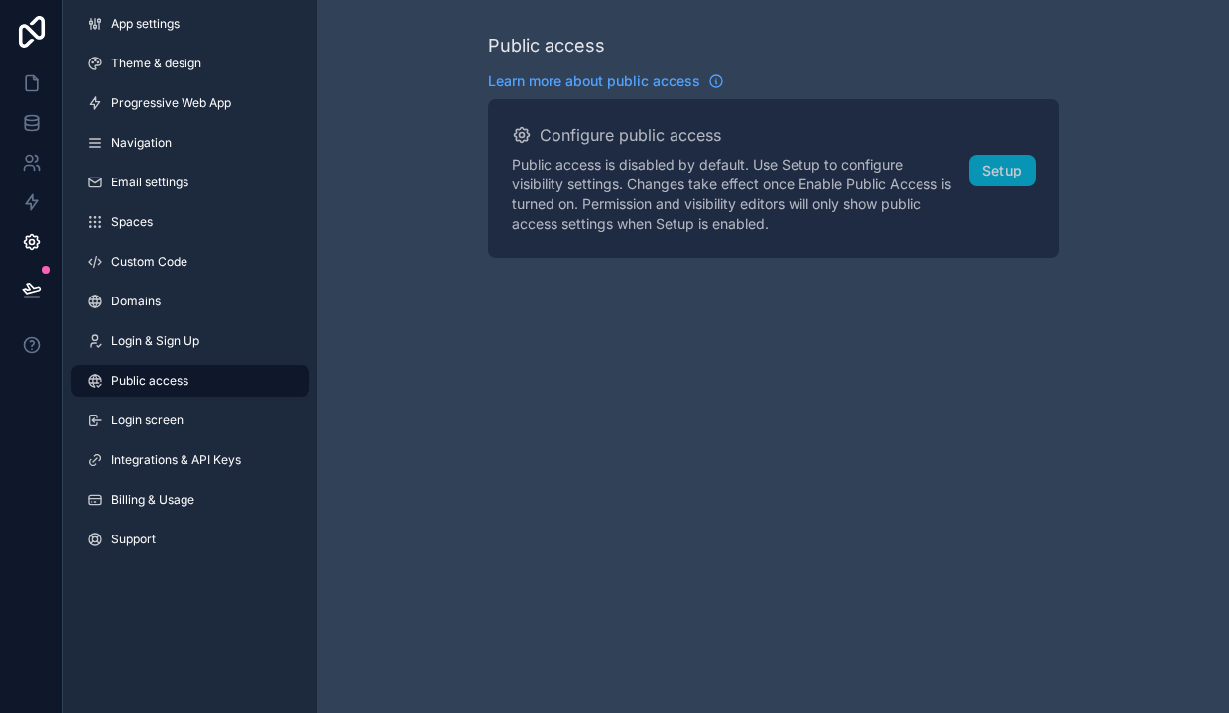
click at [141, 332] on link "Login & Sign Up" at bounding box center [190, 341] width 238 height 32
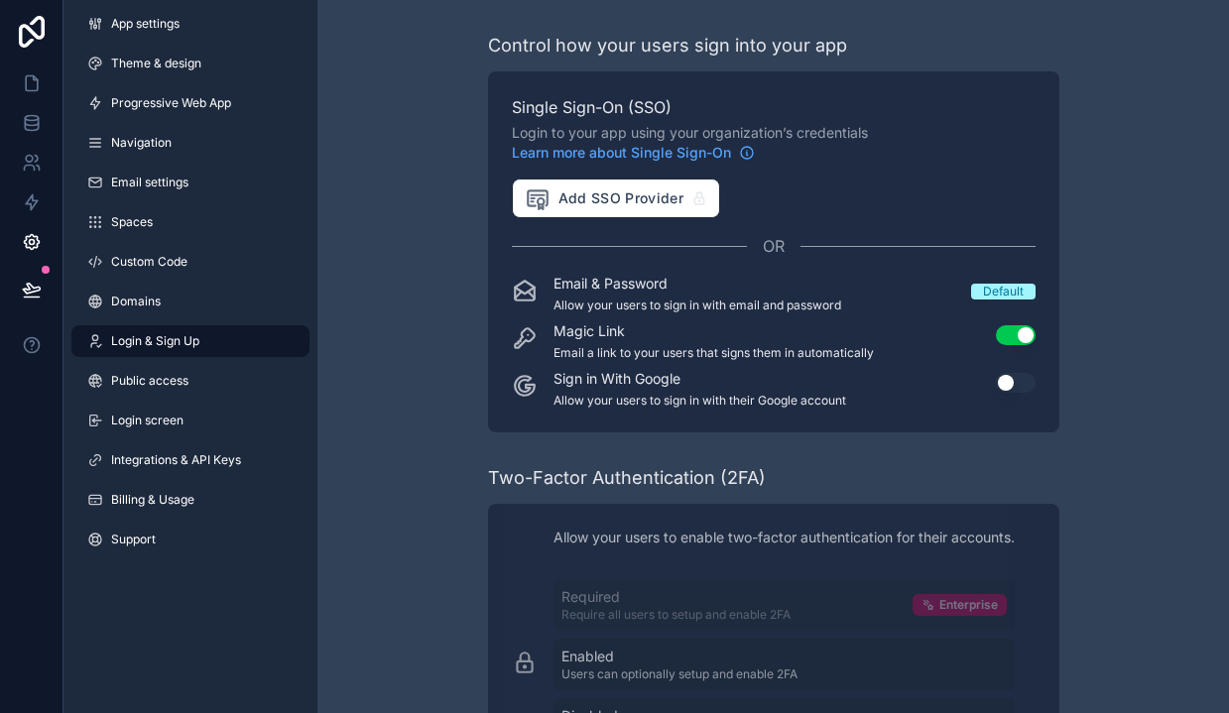
click at [139, 302] on span "Domains" at bounding box center [136, 302] width 50 height 16
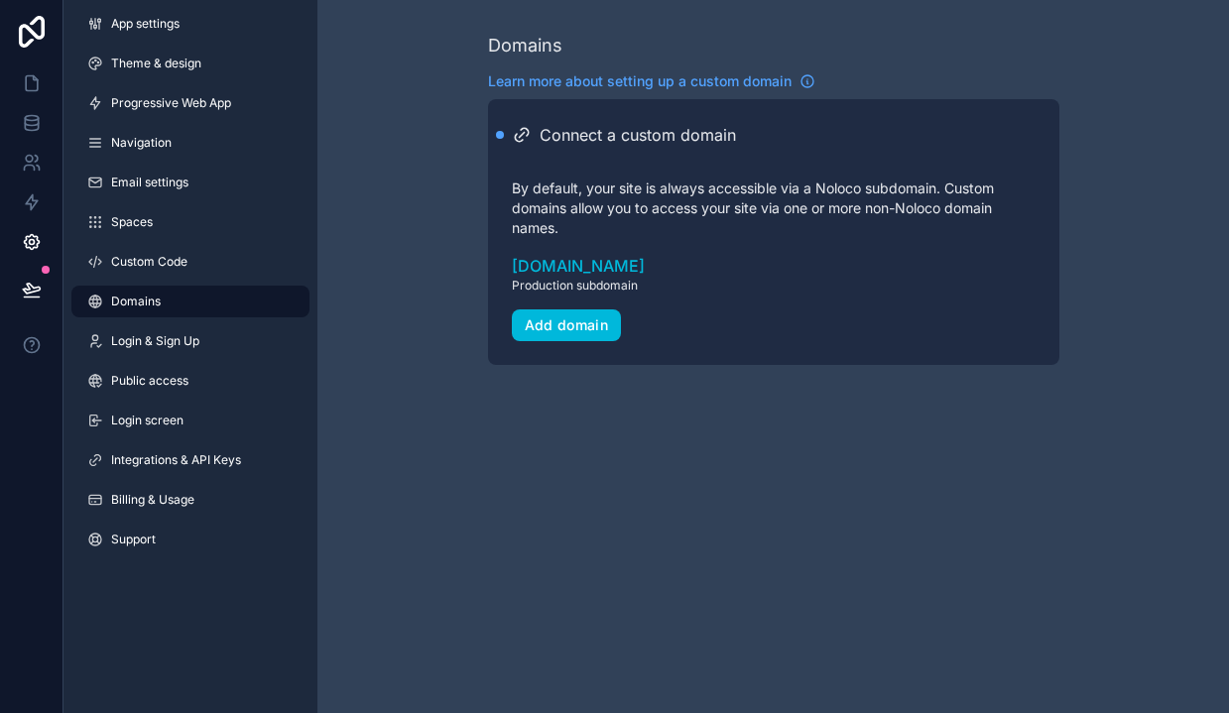
click at [536, 330] on div "Add domain" at bounding box center [567, 326] width 84 height 18
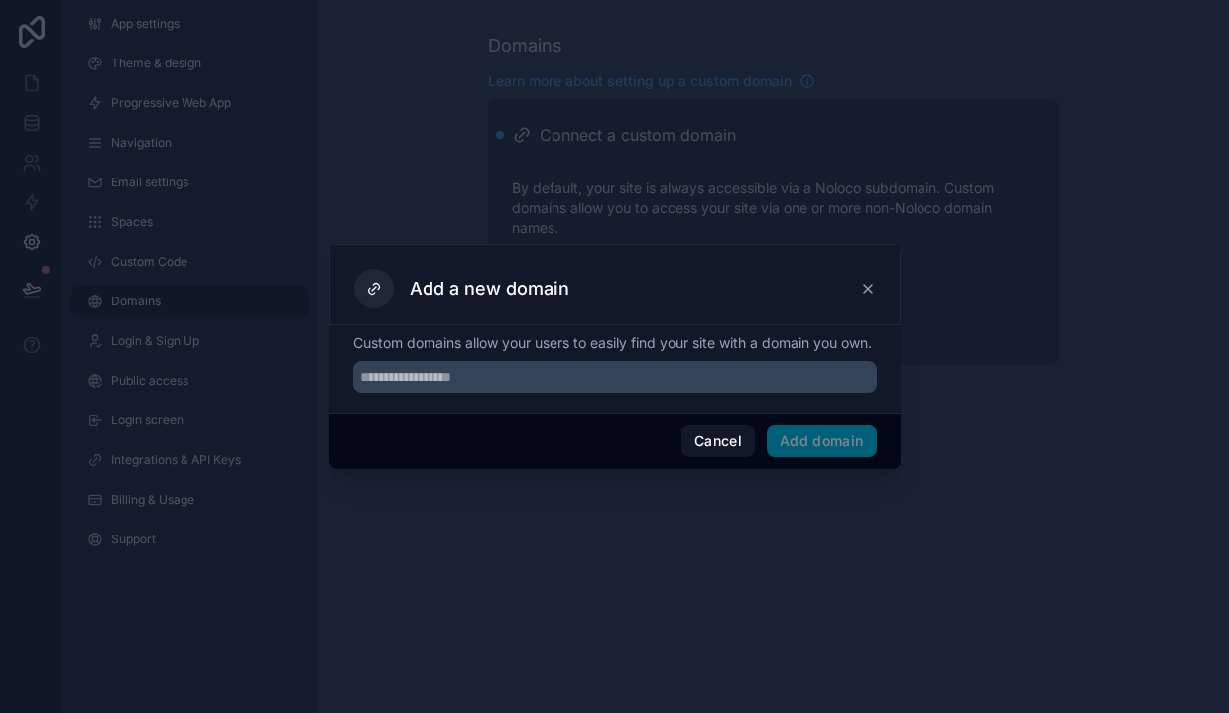
click at [866, 281] on icon at bounding box center [868, 289] width 16 height 16
